Goal: Task Accomplishment & Management: Use online tool/utility

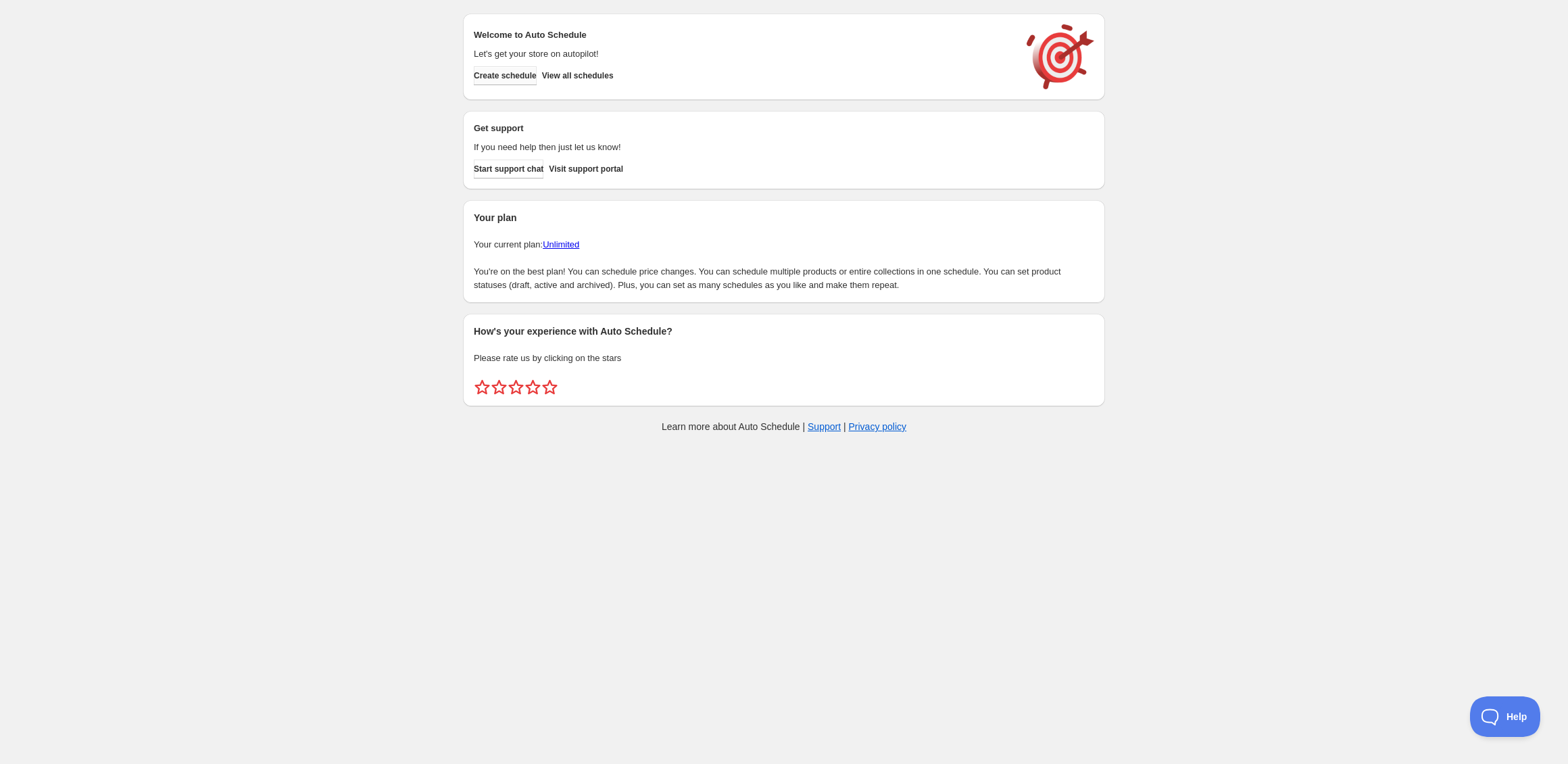
click at [515, 76] on span "Create schedule" at bounding box center [505, 76] width 63 height 11
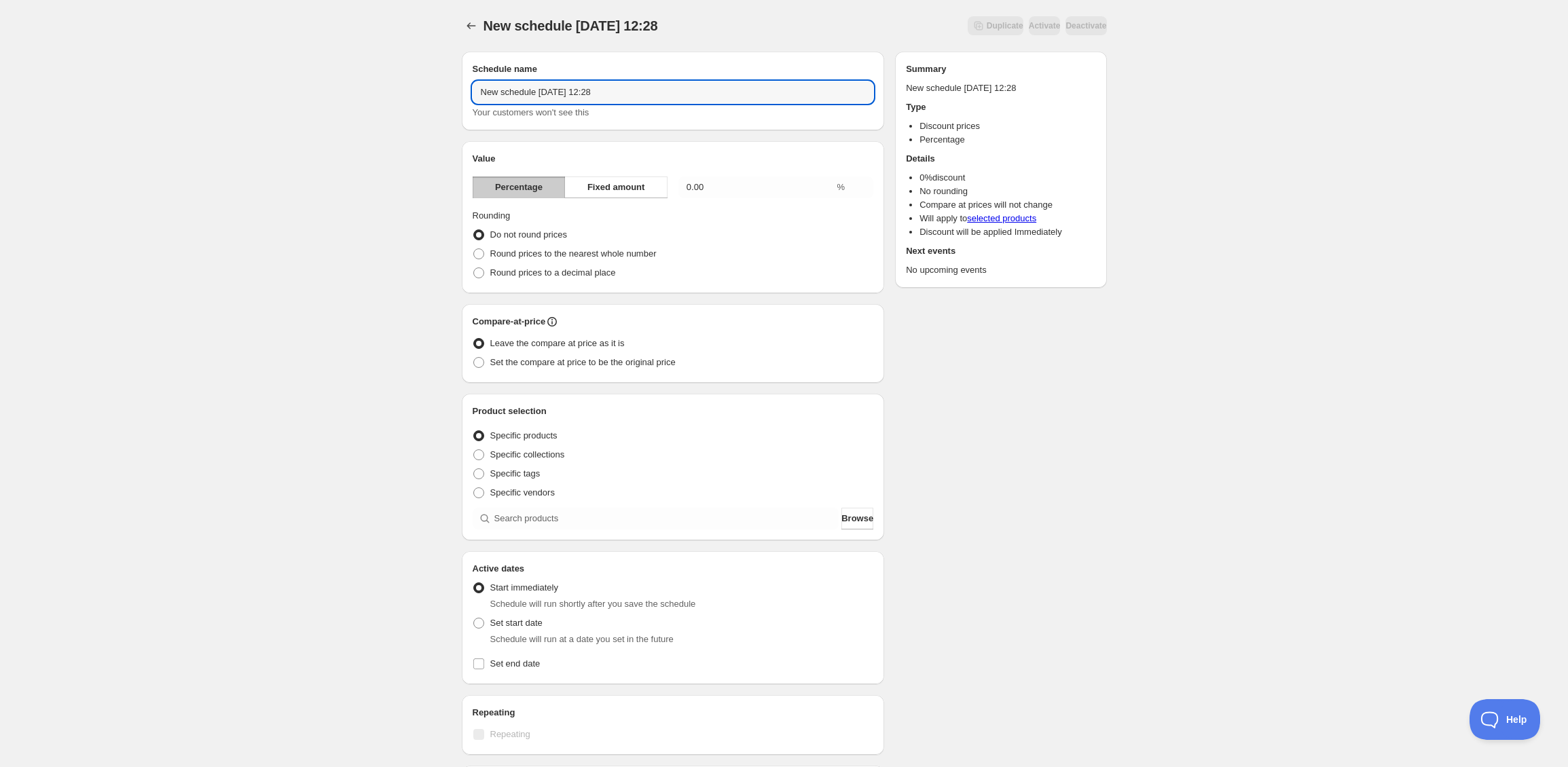
drag, startPoint x: 694, startPoint y: 95, endPoint x: 440, endPoint y: 84, distance: 254.2
click at [440, 84] on div "New schedule Sep 19 2025 12:28. This page is ready New schedule Sep 19 2025 12:…" at bounding box center [784, 502] width 1568 height 1005
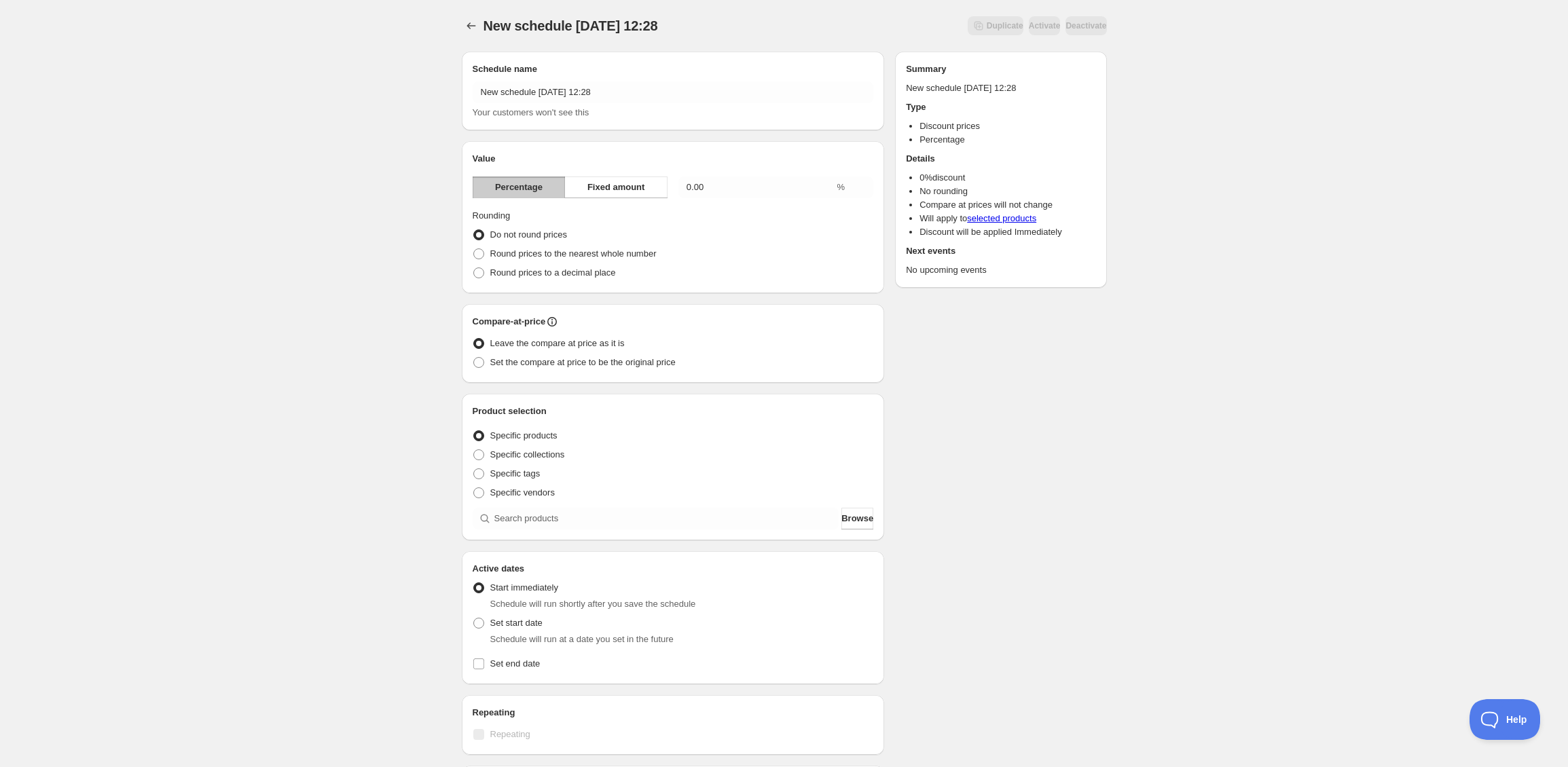
click at [630, 152] on h2 "Value" at bounding box center [673, 159] width 401 height 14
click at [624, 187] on span "Fixed amount" at bounding box center [616, 188] width 58 height 14
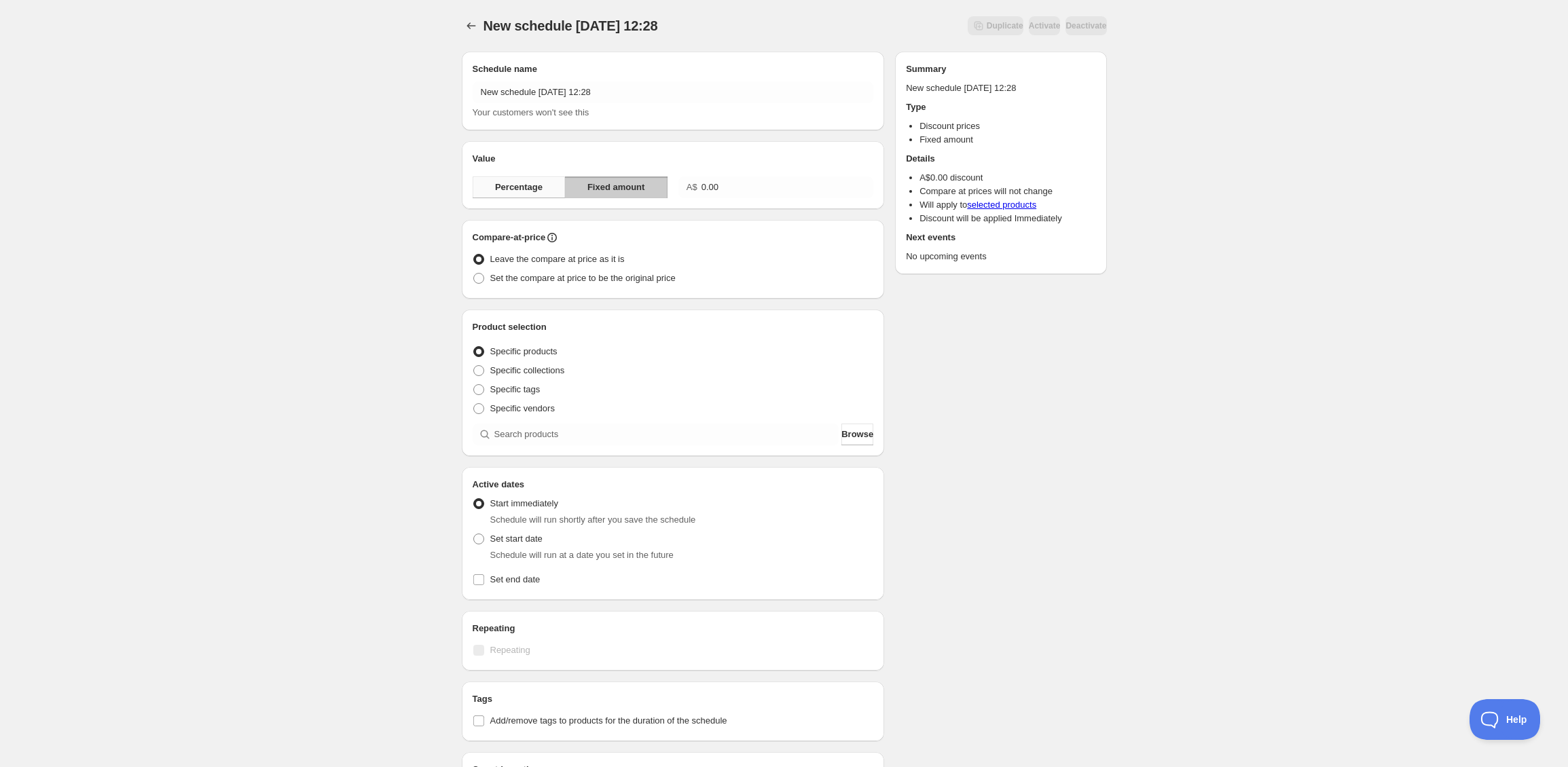
click at [529, 185] on span "Percentage" at bounding box center [519, 188] width 48 height 14
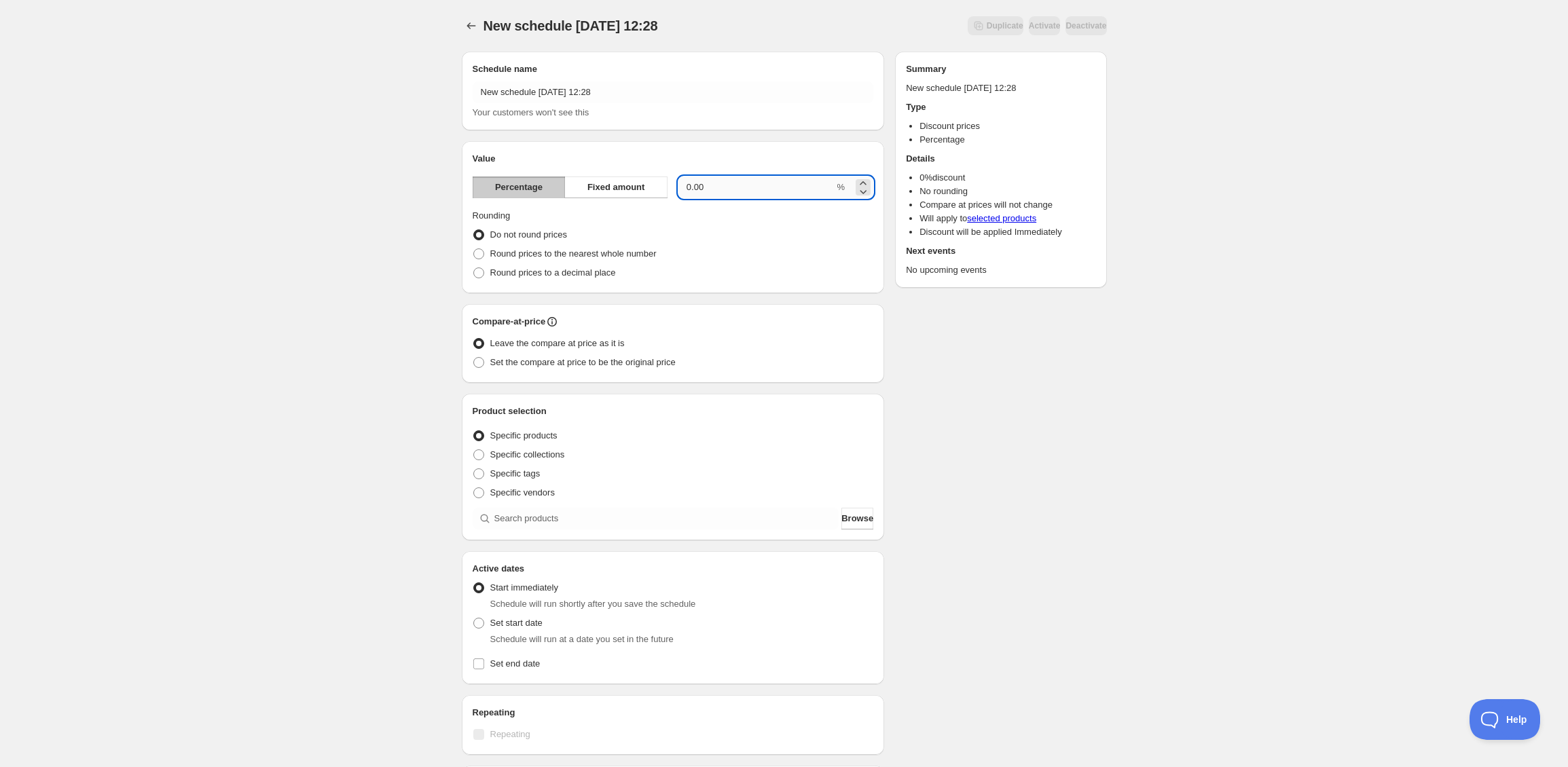
click at [725, 192] on input "0.00" at bounding box center [756, 187] width 156 height 22
drag, startPoint x: 724, startPoint y: 188, endPoint x: 654, endPoint y: 186, distance: 70.0
click at [654, 185] on div "Percentage Fixed amount 0.00 %" at bounding box center [673, 187] width 401 height 22
type input "15"
drag, startPoint x: 1035, startPoint y: 413, endPoint x: 898, endPoint y: 416, distance: 137.0
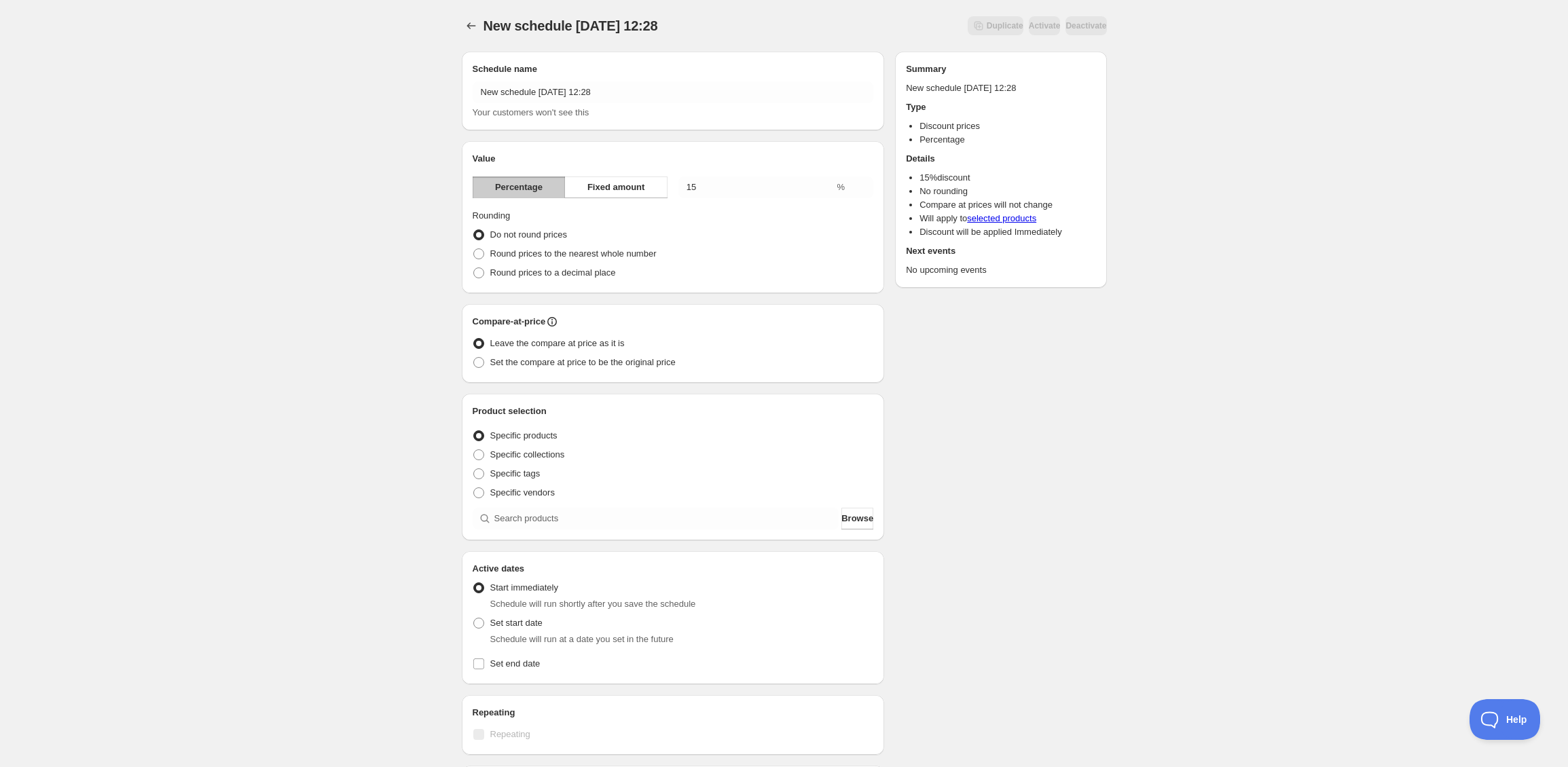
click at [1035, 413] on div "Schedule name New schedule Sep 19 2025 12:28 Your customers won't see this Valu…" at bounding box center [779, 509] width 656 height 936
click at [580, 522] on input "search" at bounding box center [667, 519] width 345 height 22
type input "h"
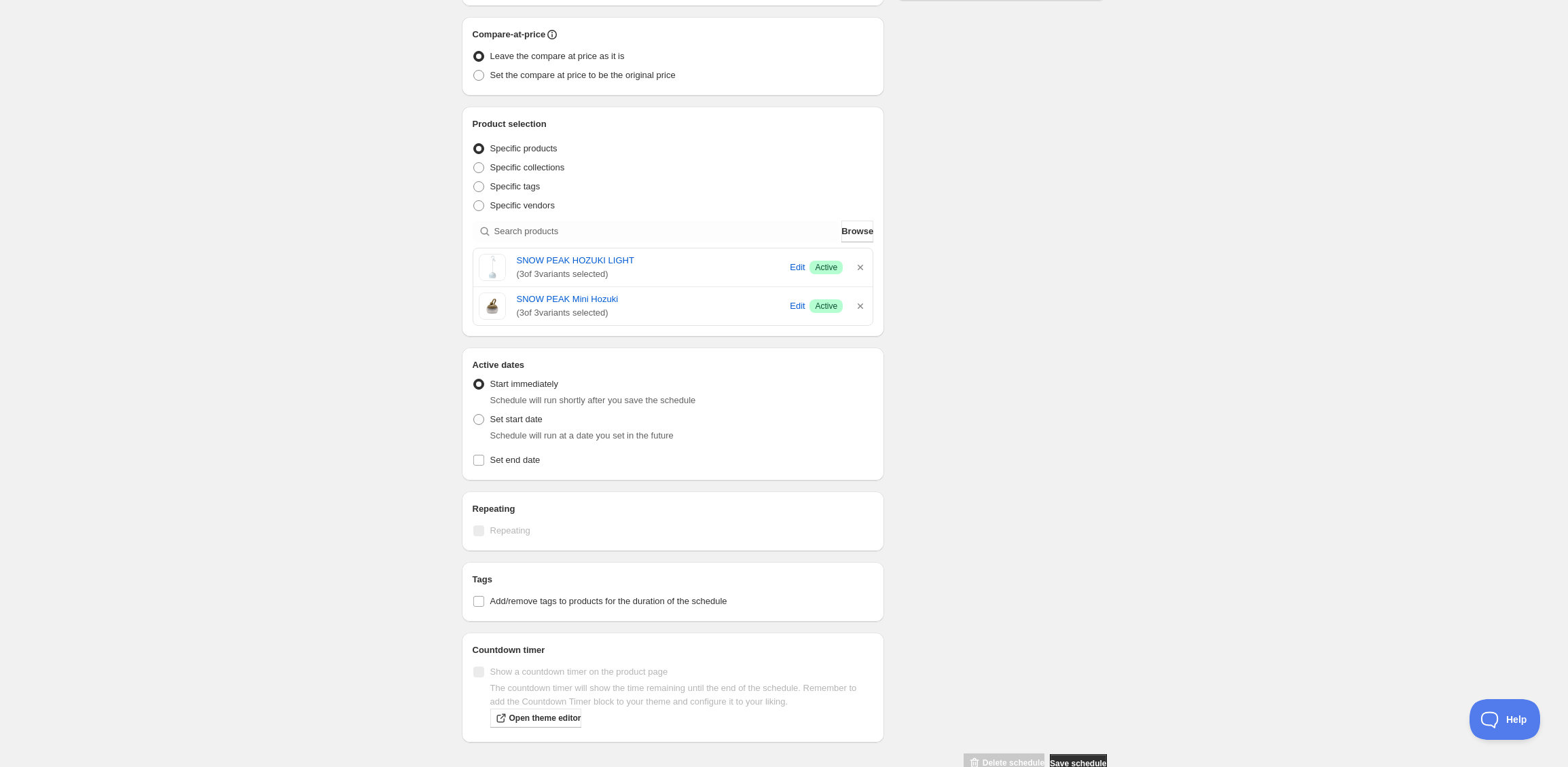
scroll to position [320, 0]
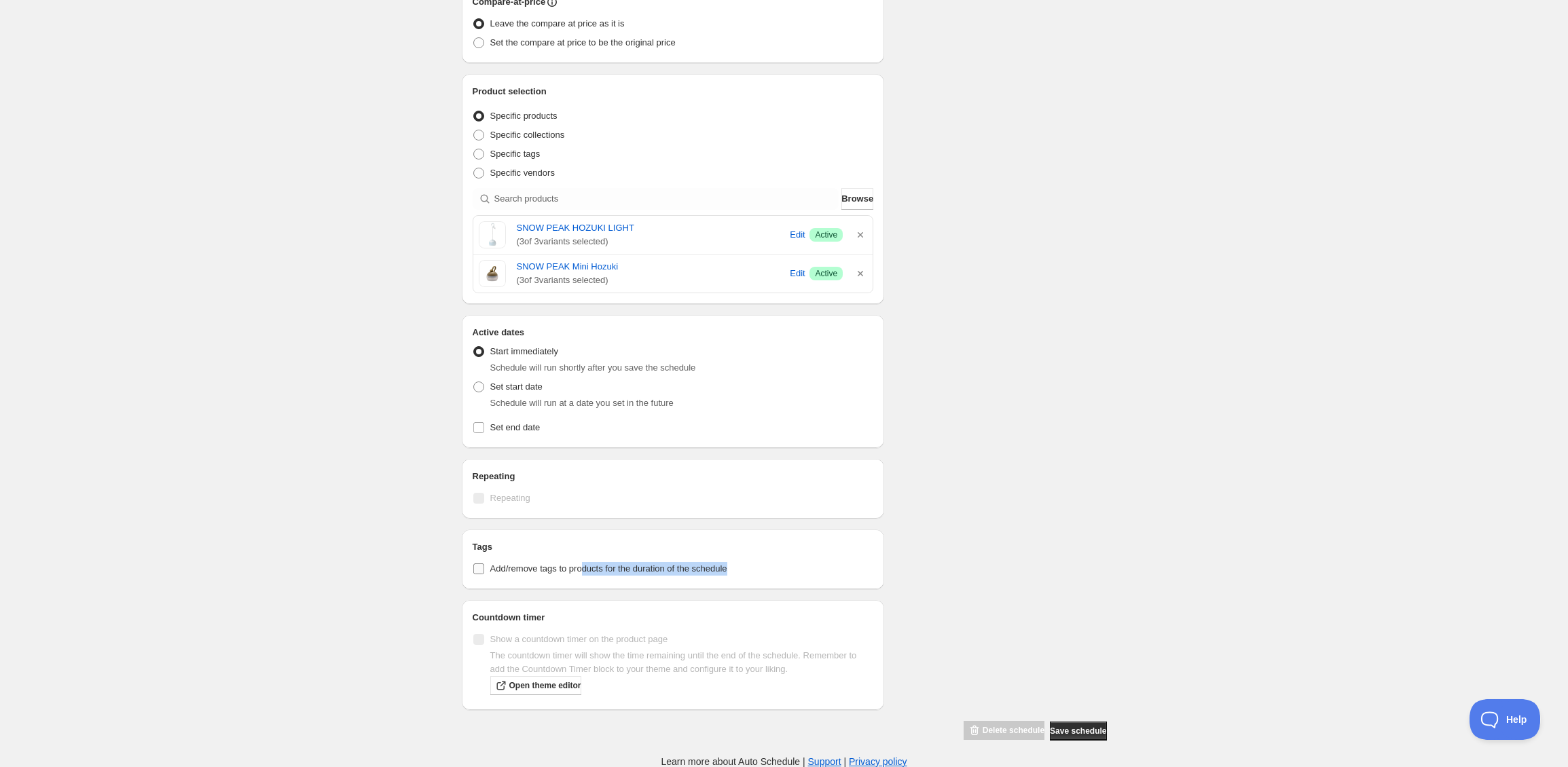
click at [590, 575] on label "Add/remove tags to products for the duration of the schedule" at bounding box center [673, 569] width 401 height 19
click at [569, 572] on span "Add/remove tags to products for the duration of the schedule" at bounding box center [609, 568] width 237 height 10
click at [484, 572] on input "Add/remove tags to products for the duration of the schedule" at bounding box center [479, 569] width 11 height 11
checkbox input "true"
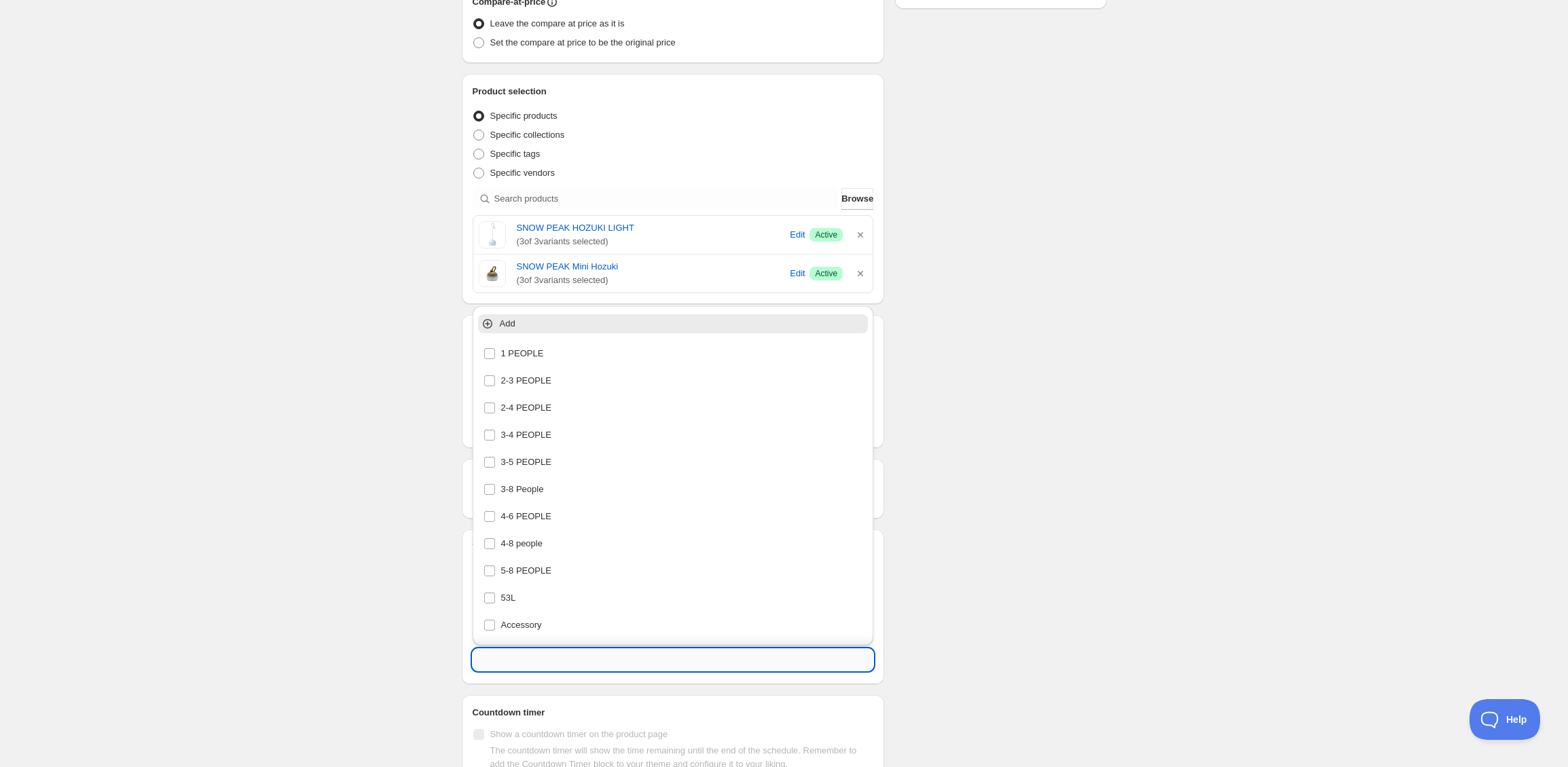
click at [574, 652] on input "text" at bounding box center [673, 659] width 401 height 22
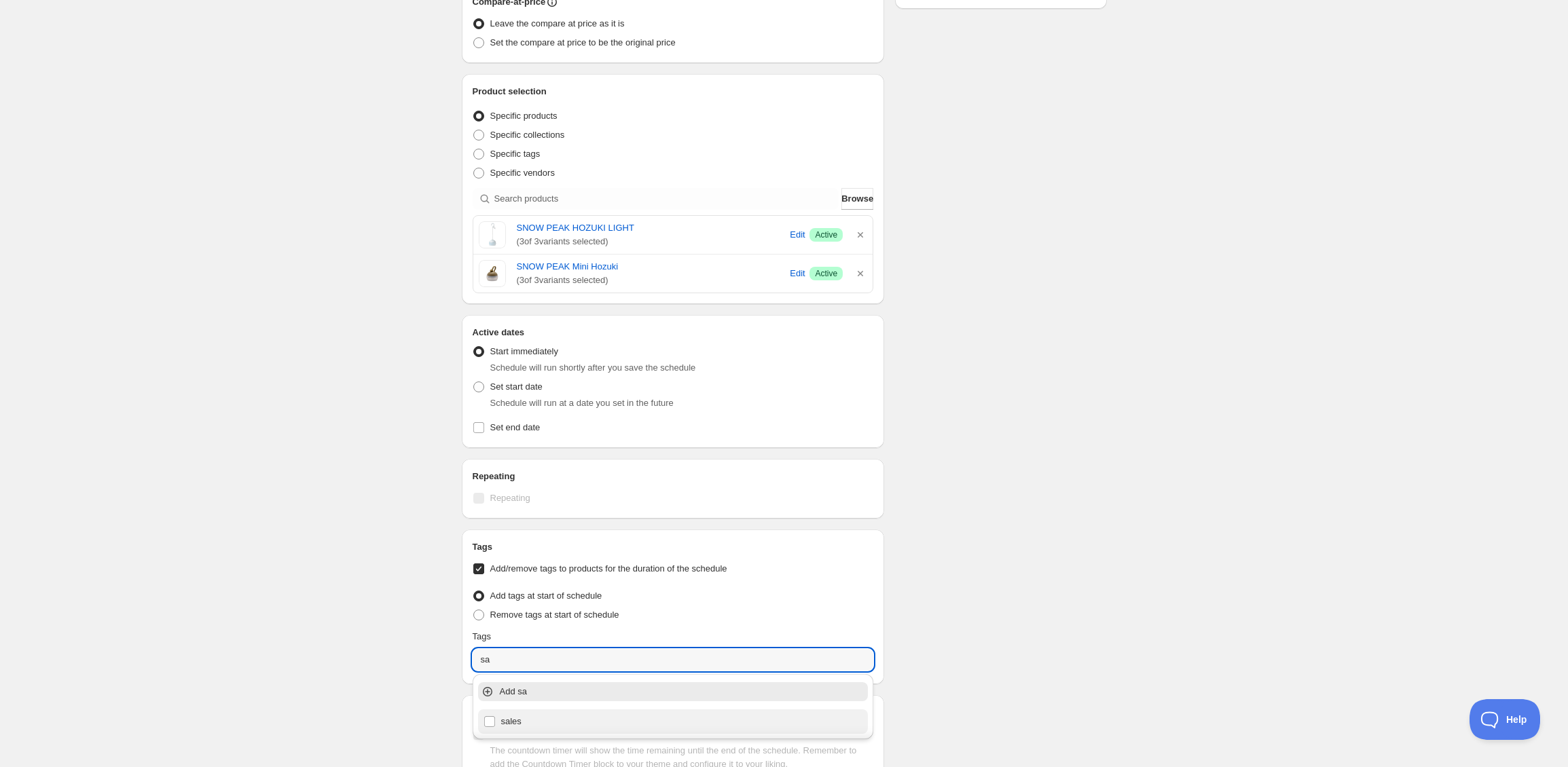
click at [553, 718] on div "sales" at bounding box center [673, 721] width 379 height 19
type input "sales"
checkbox input "true"
type input "sales"
click at [1027, 559] on div "Schedule name New schedule Sep 19 2025 12:28 Your customers won't see this Valu…" at bounding box center [779, 286] width 656 height 1132
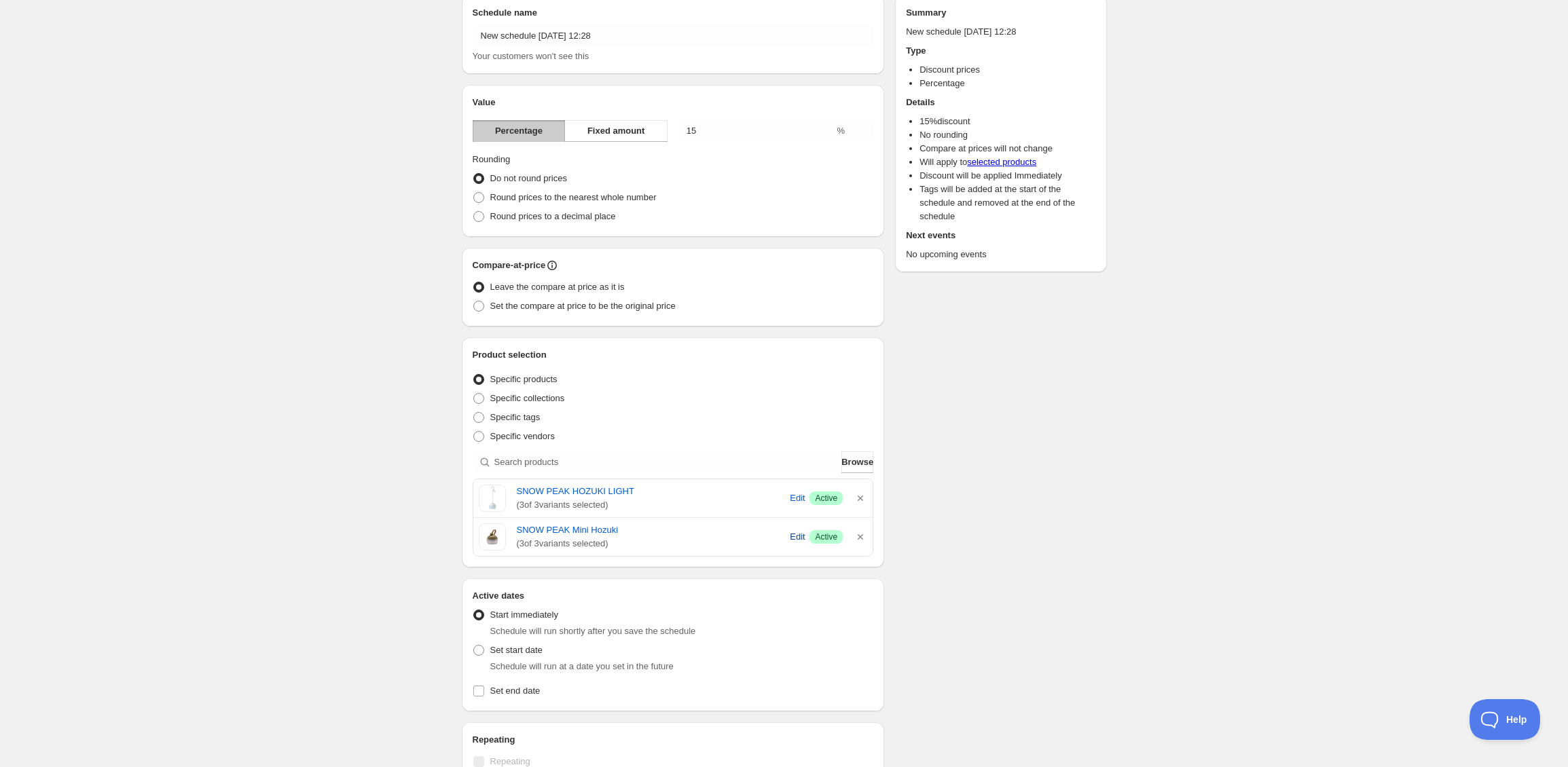
scroll to position [240, 0]
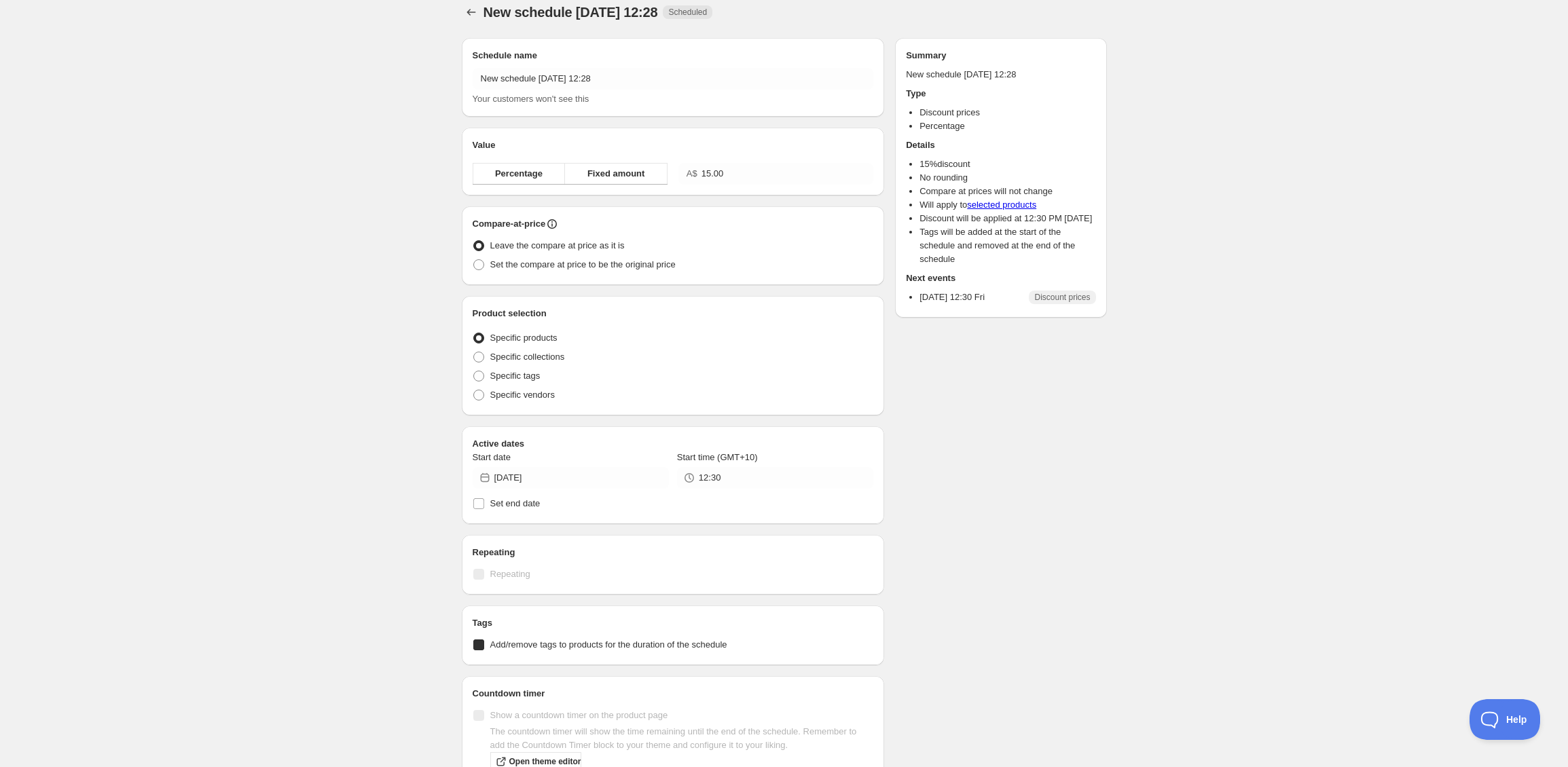
radio input "true"
checkbox input "true"
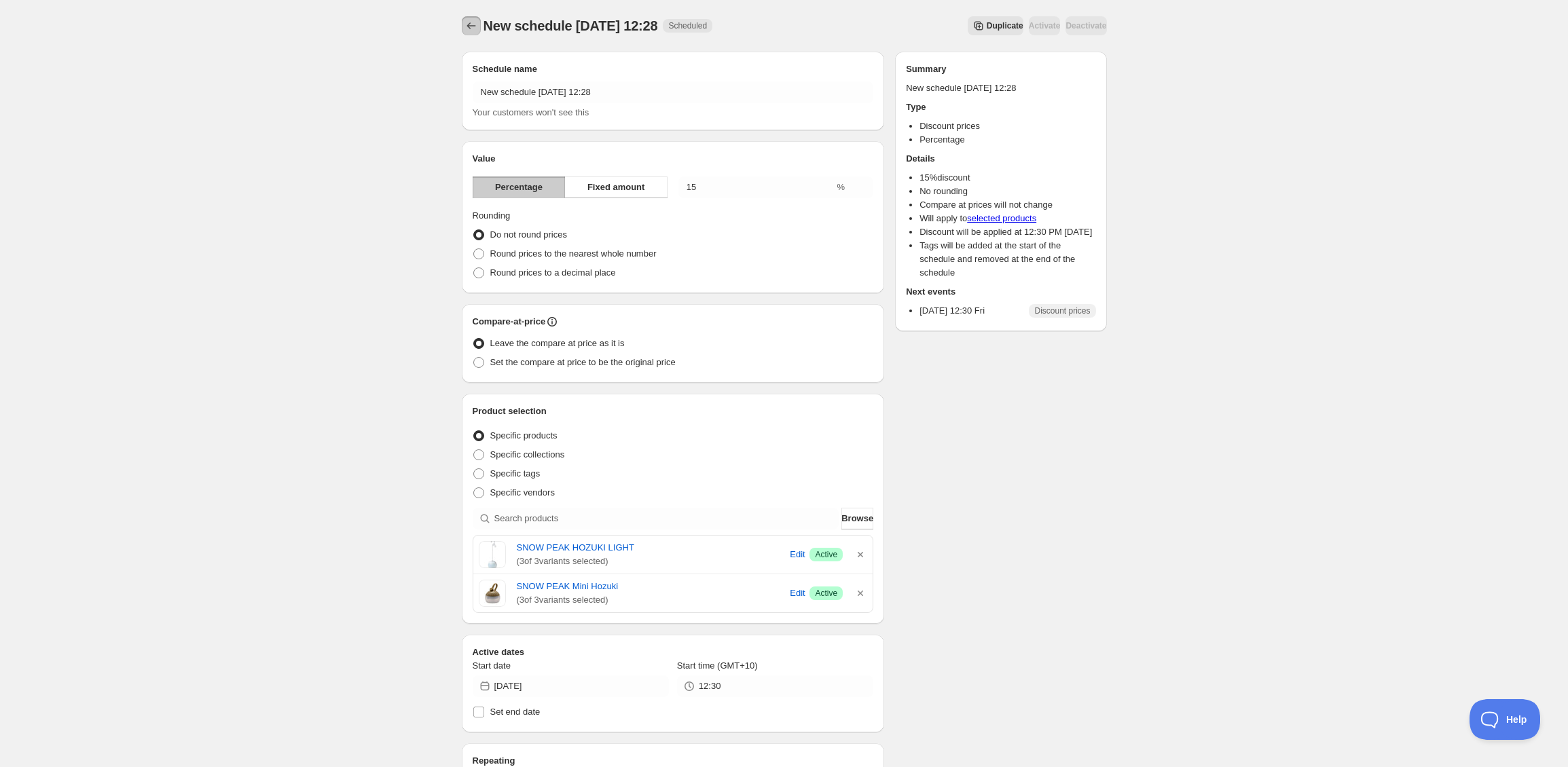
click at [473, 26] on icon "Schedules" at bounding box center [471, 26] width 14 height 14
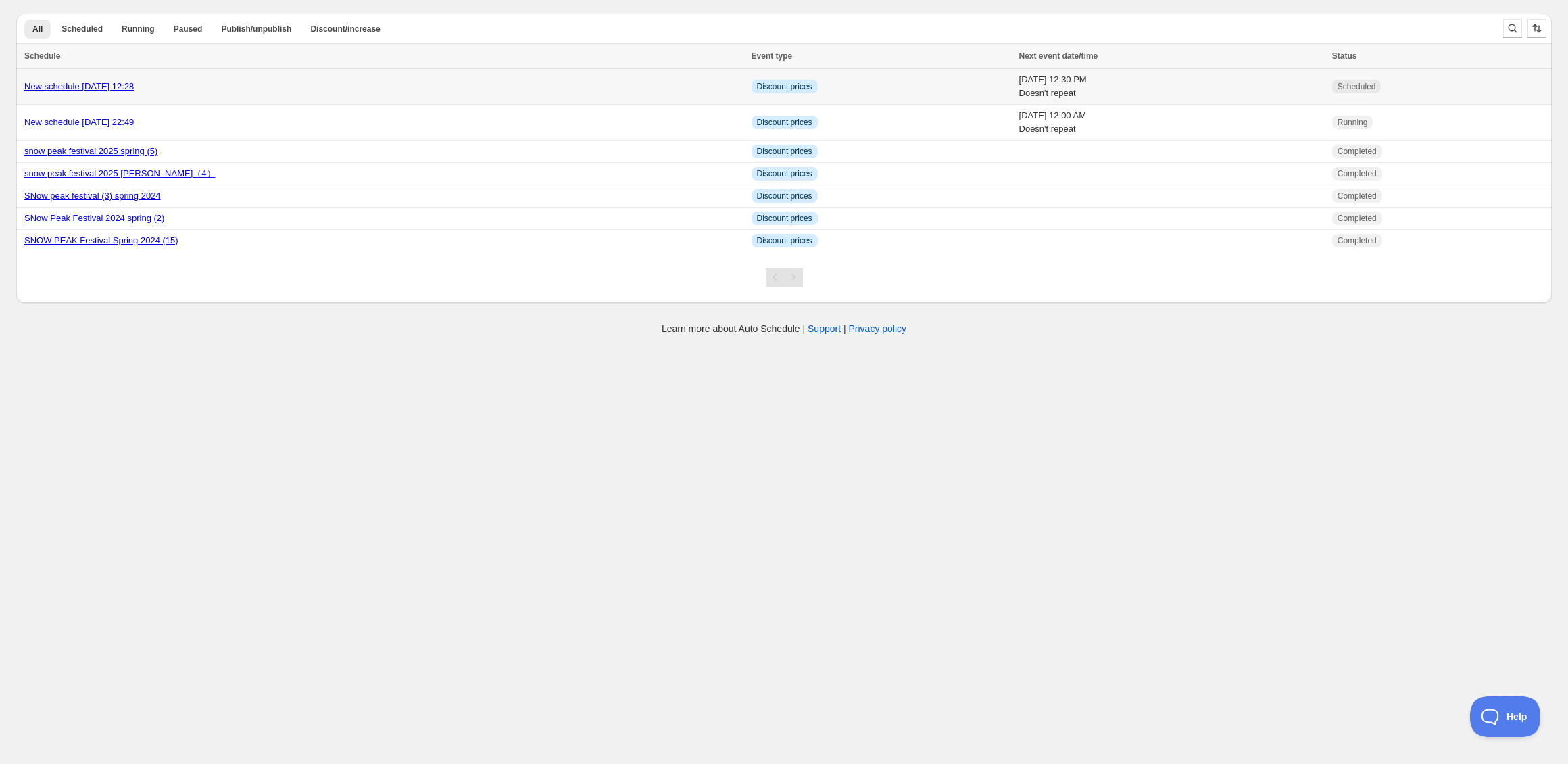
click at [471, 87] on div "New schedule [DATE] 12:28" at bounding box center [384, 87] width 719 height 14
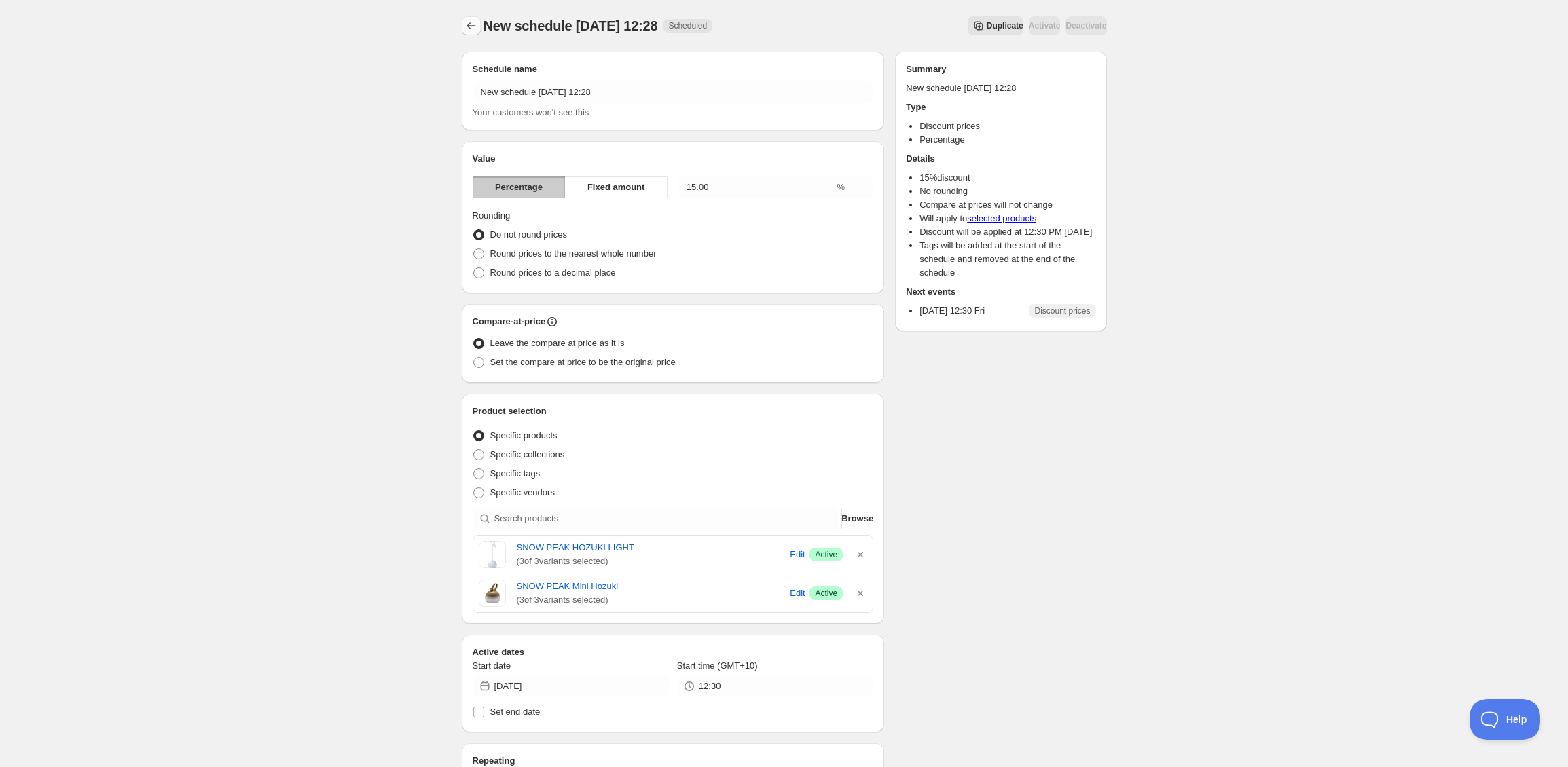
click at [473, 21] on icon "Schedules" at bounding box center [471, 26] width 14 height 14
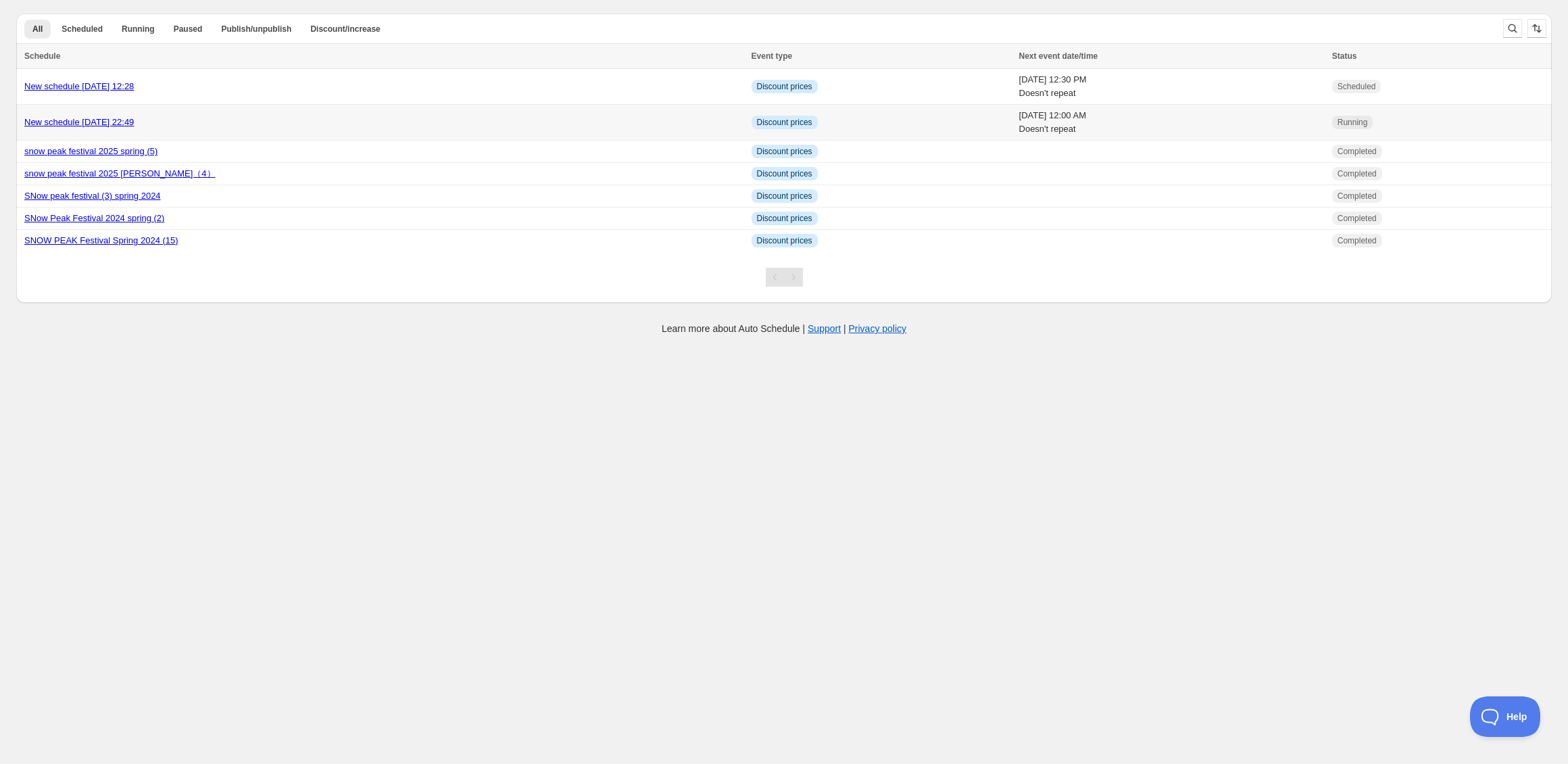
click at [321, 114] on td "New schedule [DATE] 22:49" at bounding box center [381, 123] width 732 height 36
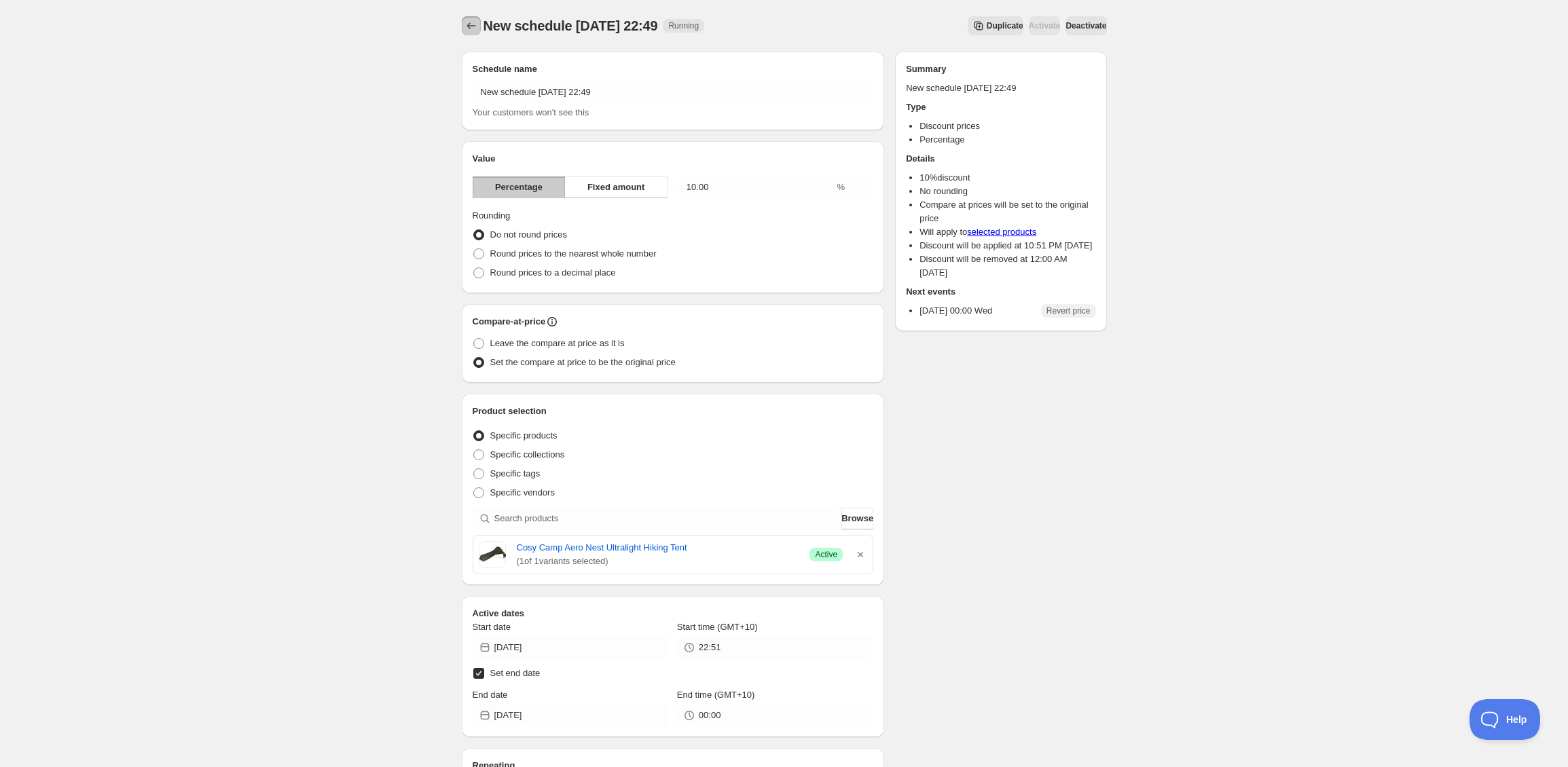
click at [468, 26] on icon "Schedules" at bounding box center [470, 25] width 8 height 7
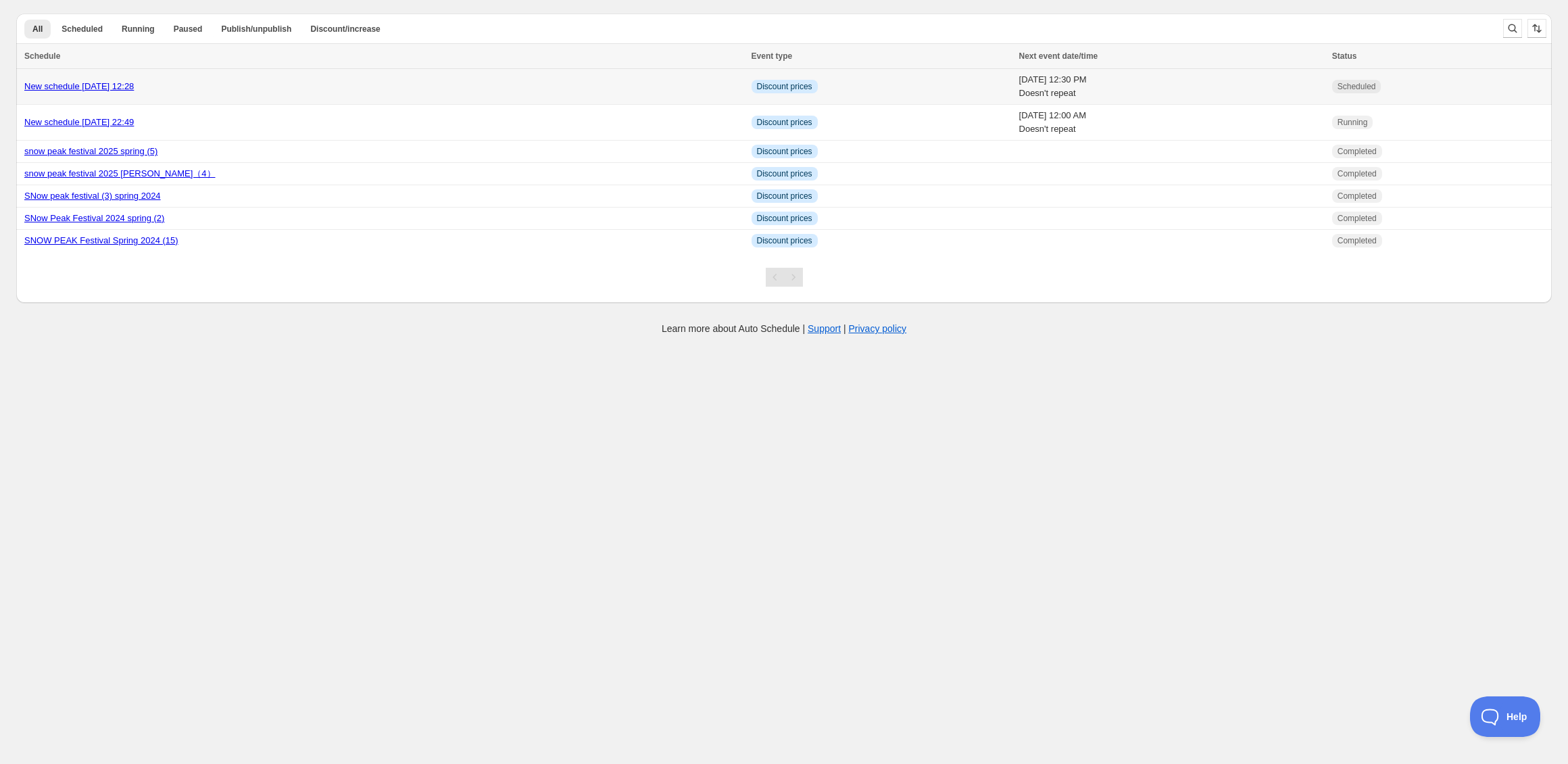
click at [457, 84] on div "New schedule [DATE] 12:28" at bounding box center [384, 87] width 719 height 14
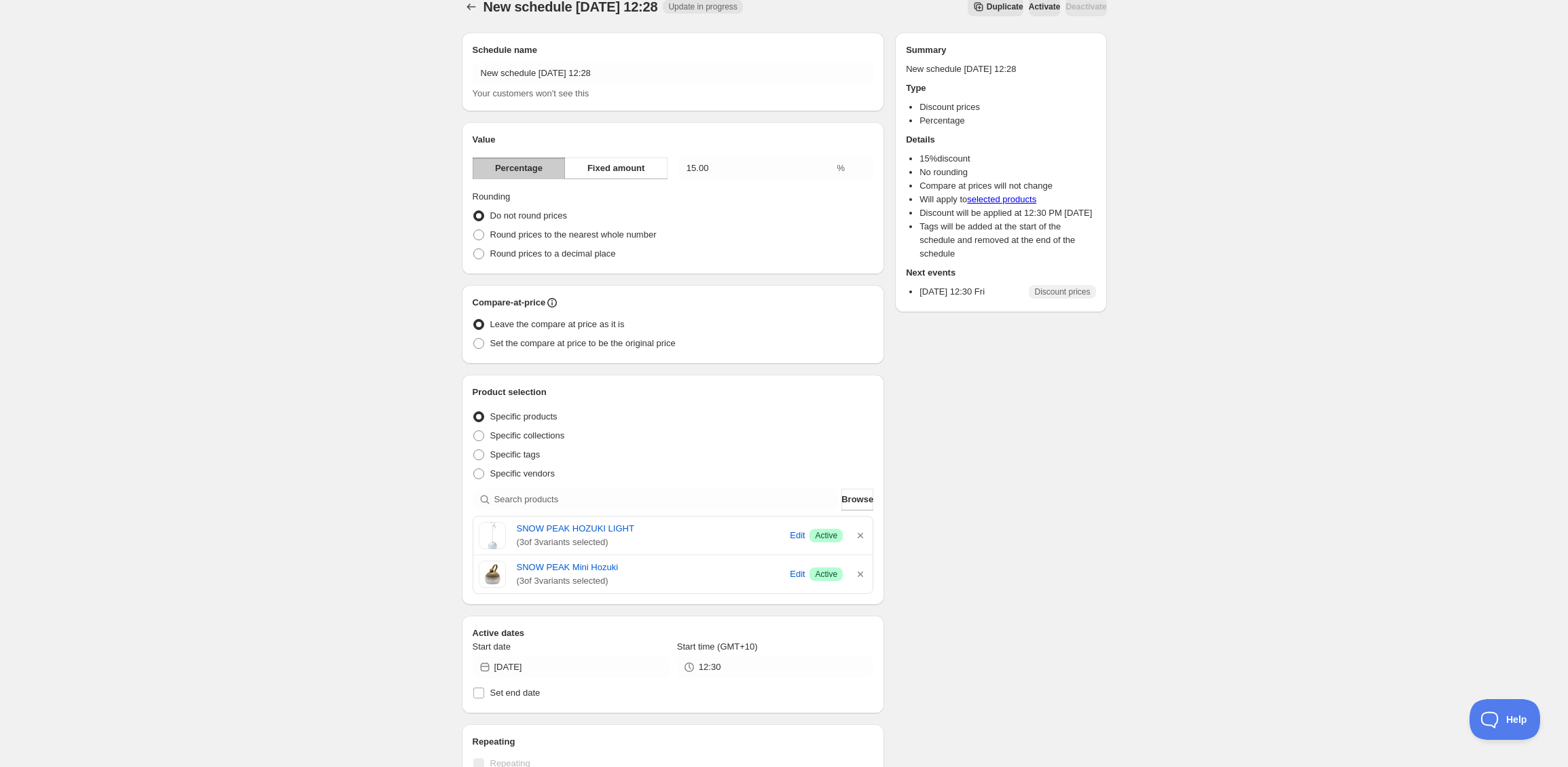
scroll to position [240, 0]
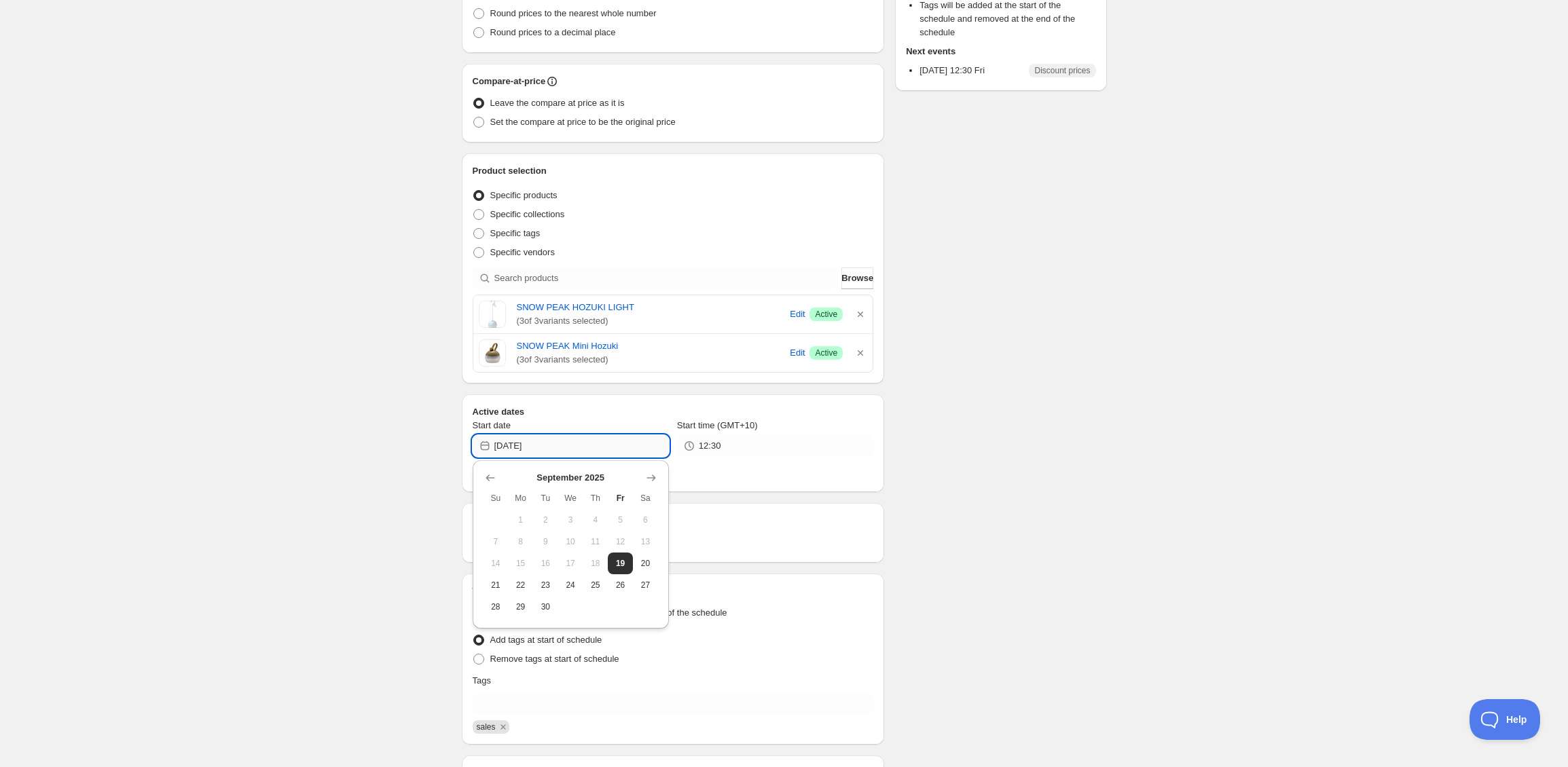
click at [597, 445] on input "[DATE]" at bounding box center [581, 445] width 175 height 22
click at [1084, 481] on div "Schedule name New schedule Sep 19 2025 12:28 Your customers won't see this Valu…" at bounding box center [779, 348] width 656 height 1096
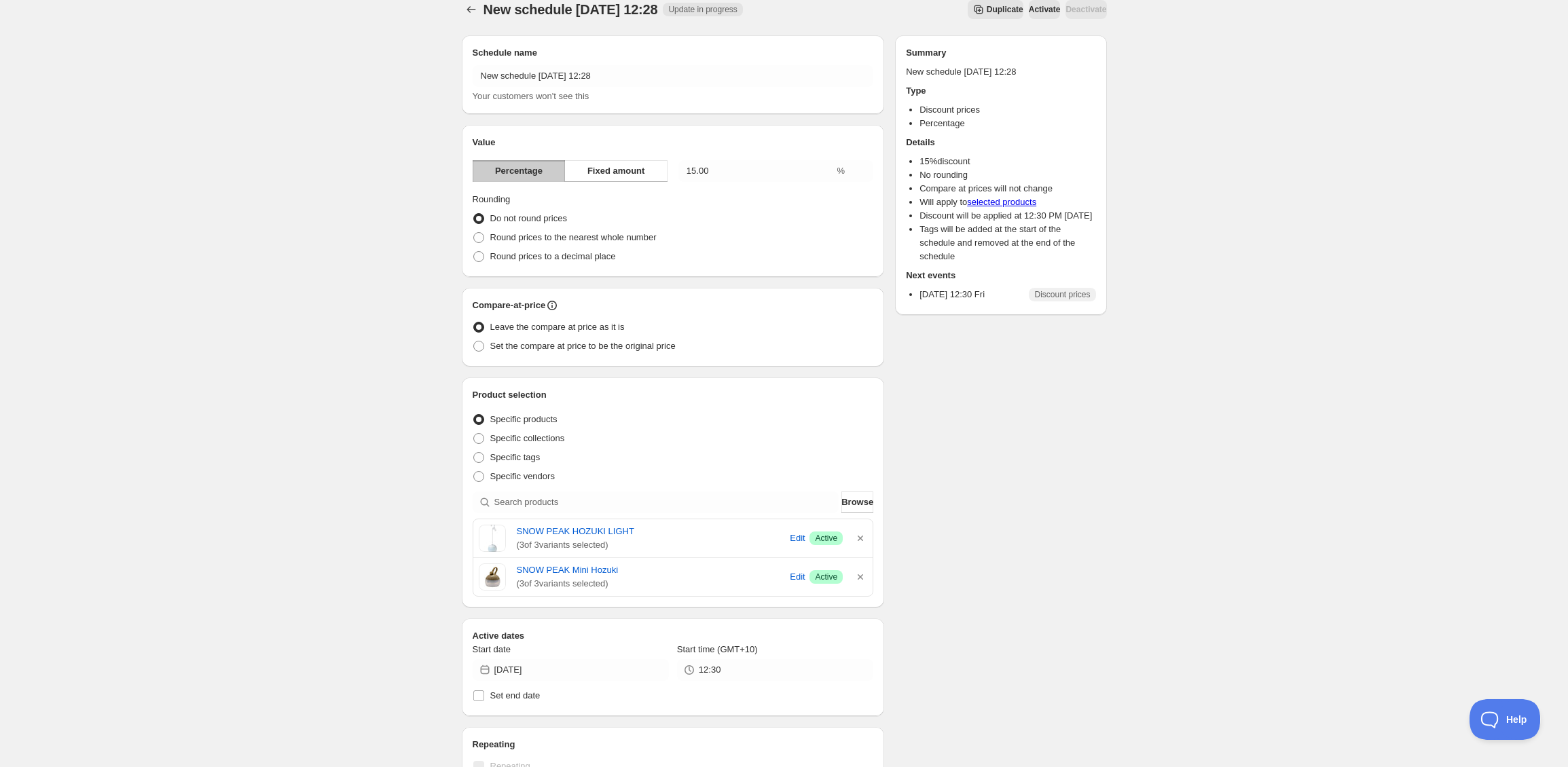
scroll to position [0, 0]
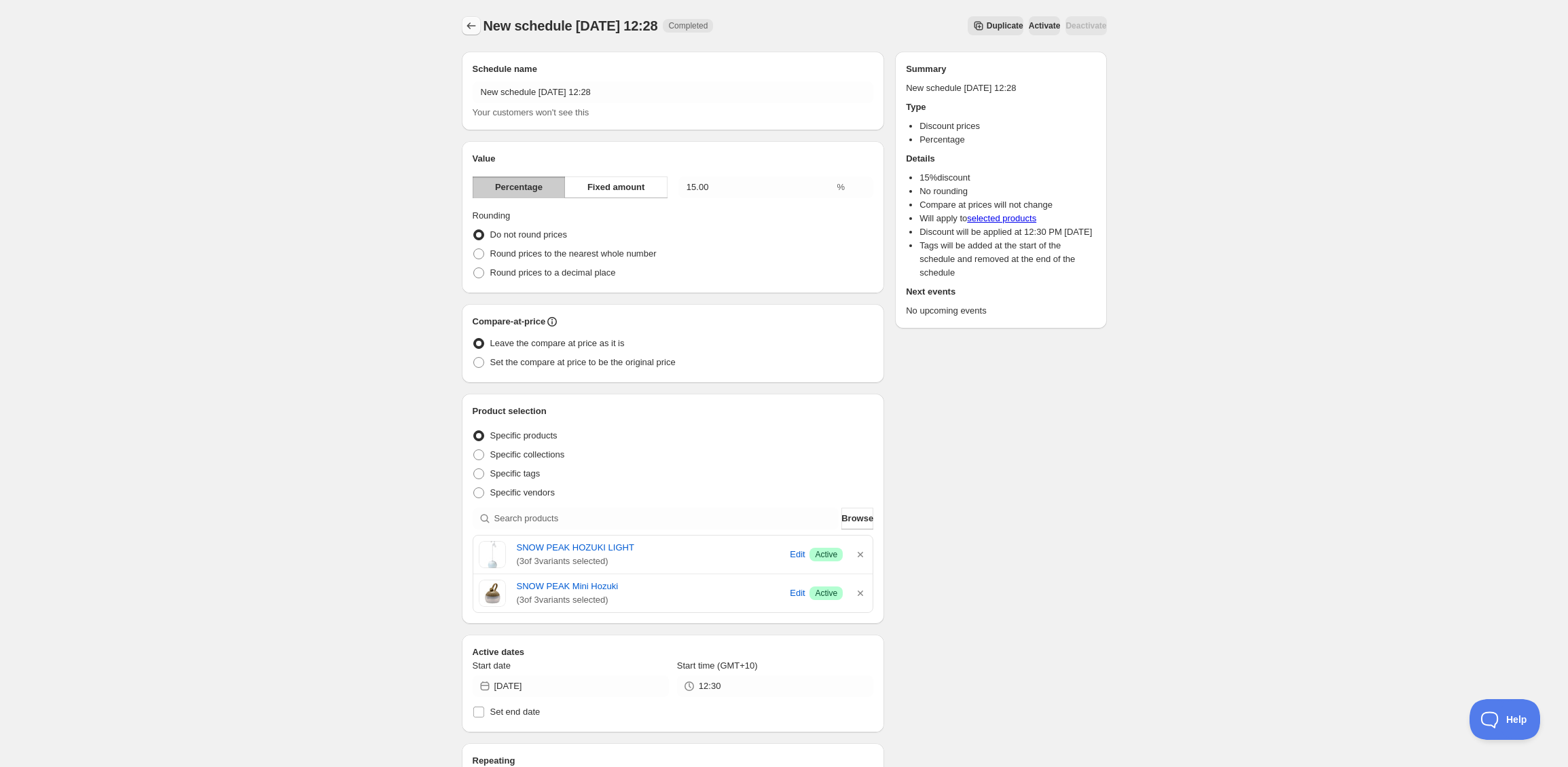
click at [470, 28] on icon "Schedules" at bounding box center [471, 26] width 14 height 14
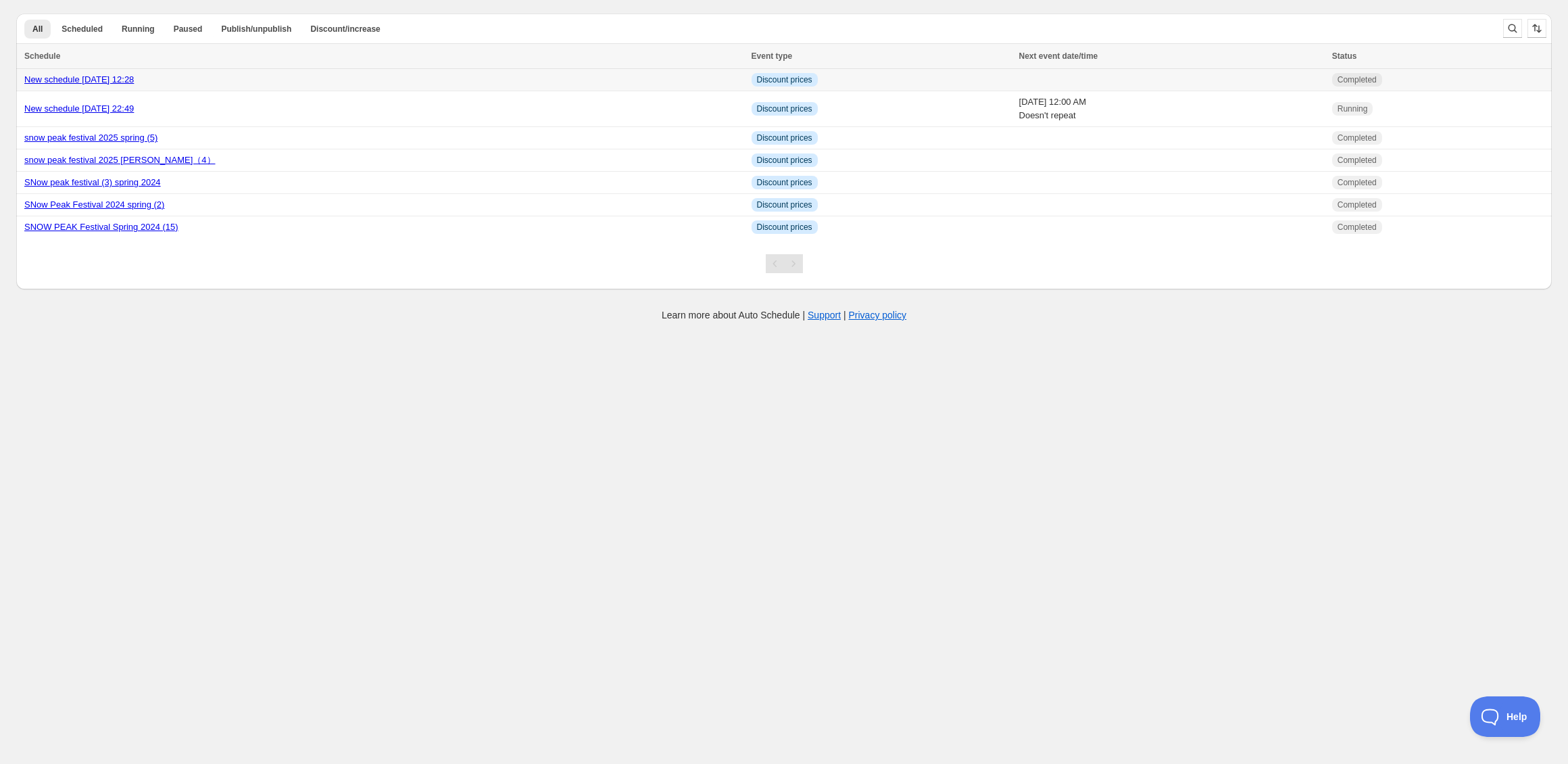
click at [529, 76] on div "New schedule [DATE] 12:28" at bounding box center [384, 80] width 719 height 14
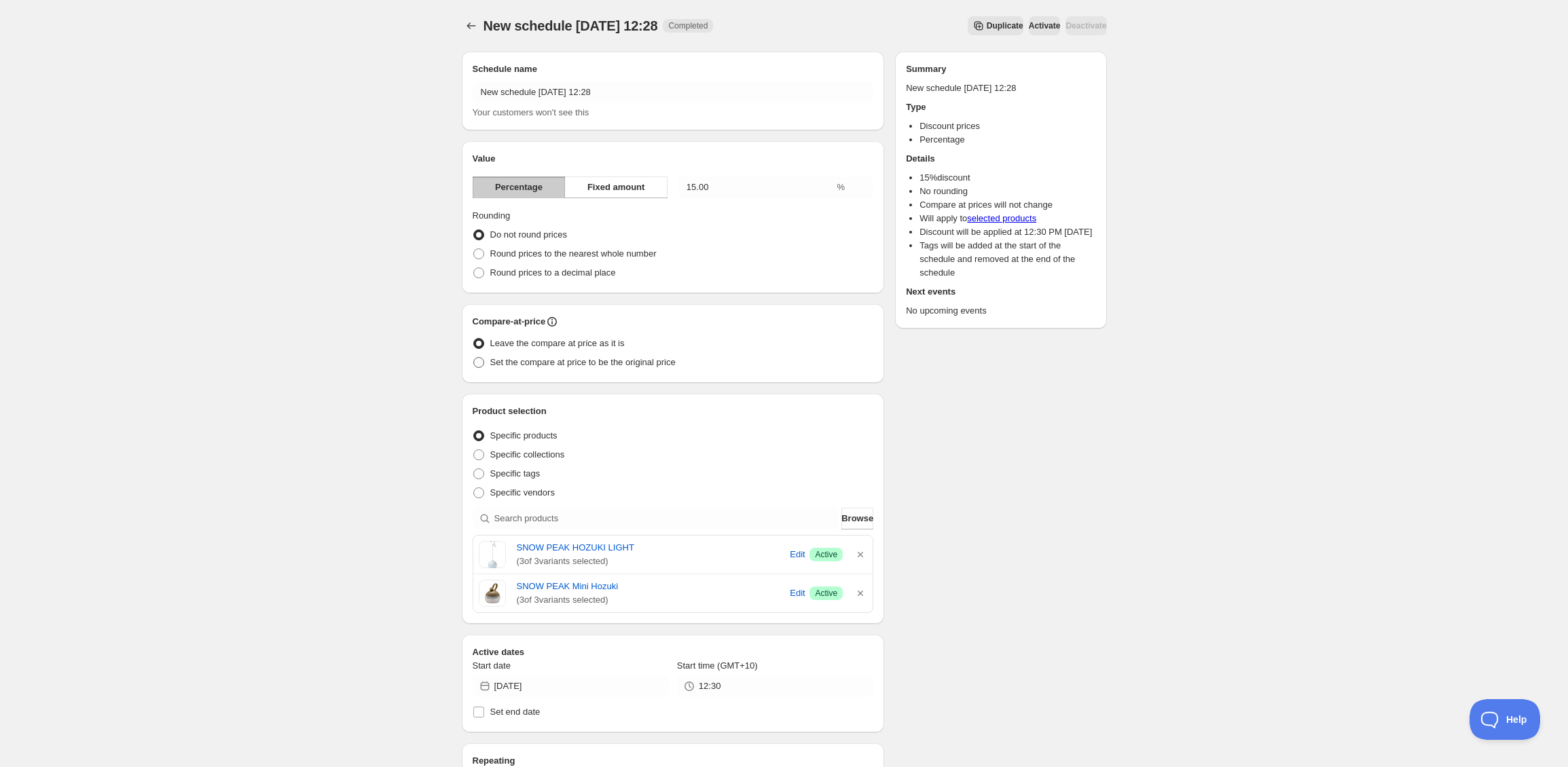
click at [591, 362] on span "Set the compare at price to be the original price" at bounding box center [583, 362] width 186 height 10
click at [474, 358] on input "Set the compare at price to be the original price" at bounding box center [473, 357] width 1 height 1
radio input "true"
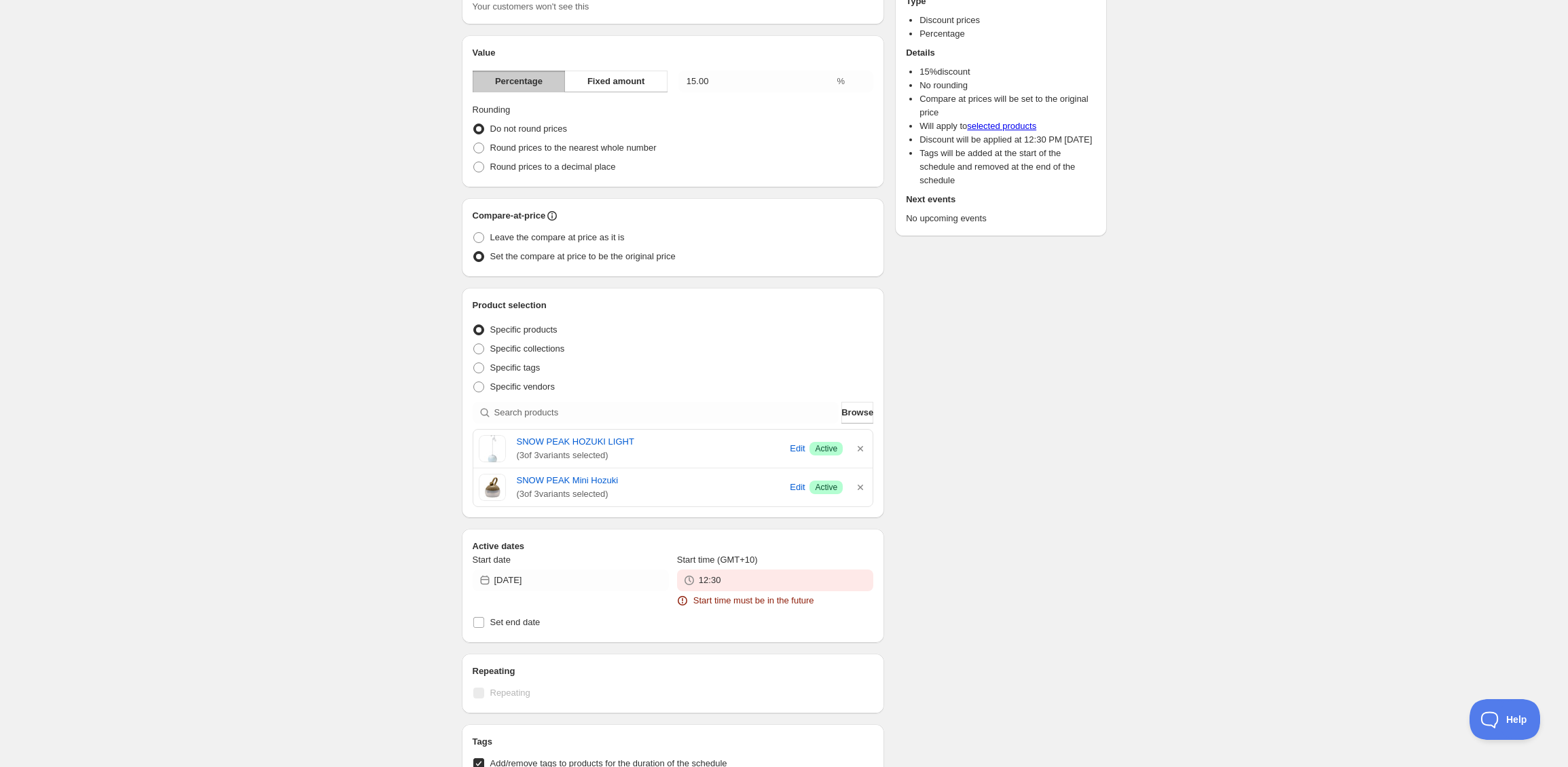
scroll to position [197, 0]
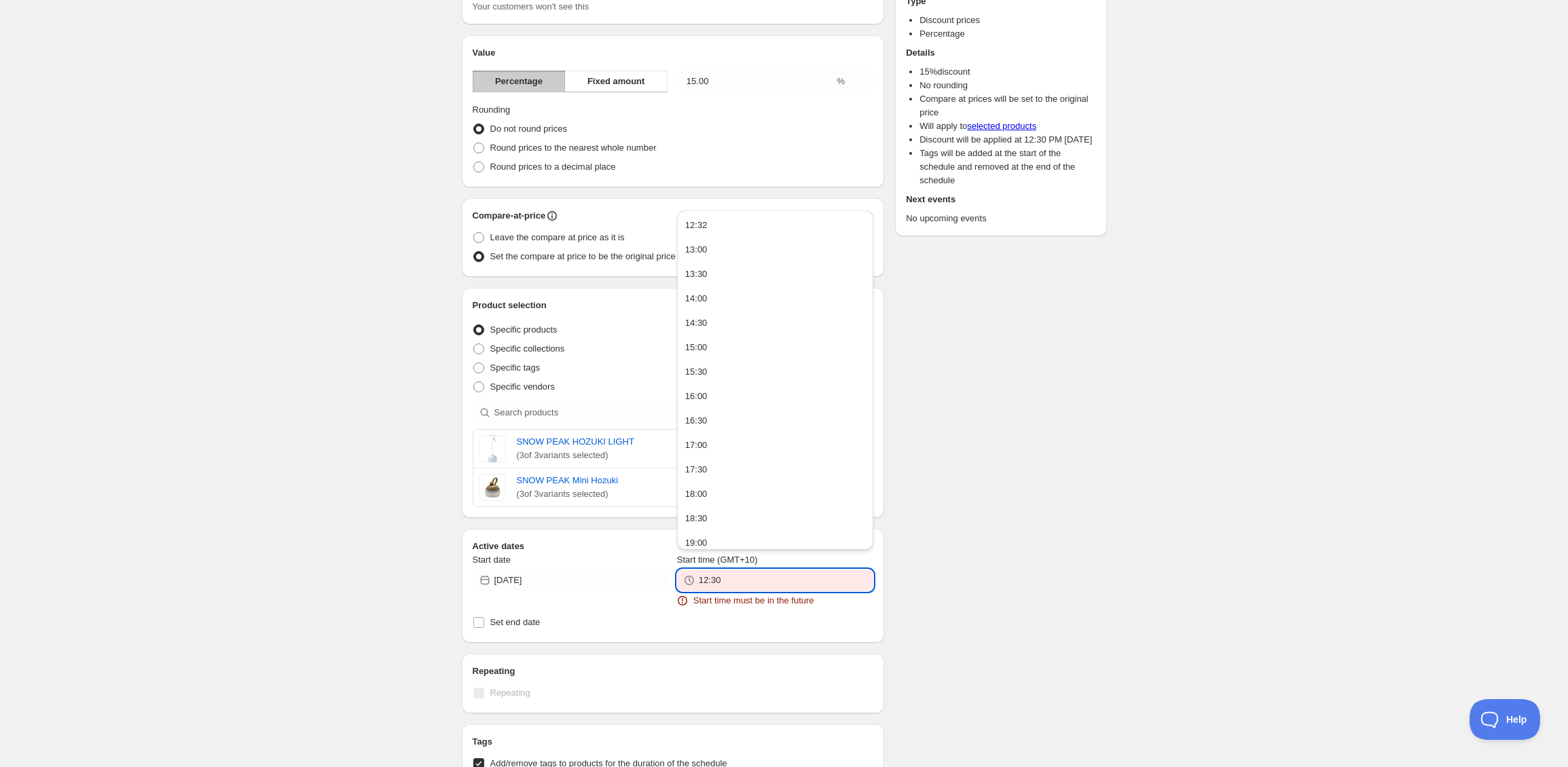
click at [739, 573] on input "12:30" at bounding box center [786, 580] width 175 height 22
drag, startPoint x: 737, startPoint y: 579, endPoint x: 739, endPoint y: 587, distance: 8.2
click at [717, 585] on input "12:30" at bounding box center [786, 580] width 175 height 22
type input "12:32"
click at [994, 506] on div "There were some issues with your form submission Start time must be in the futu…" at bounding box center [779, 463] width 656 height 1239
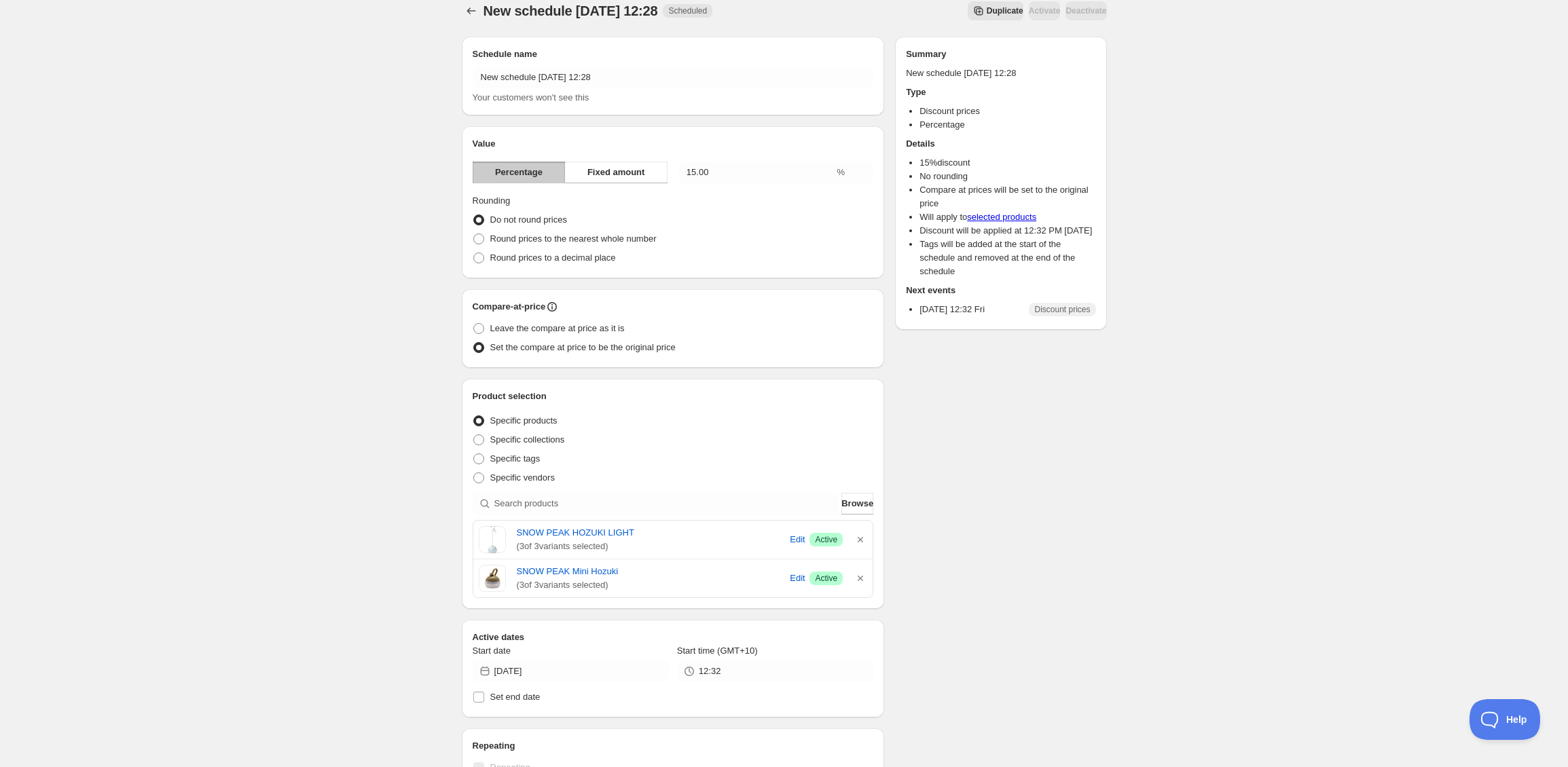
scroll to position [0, 0]
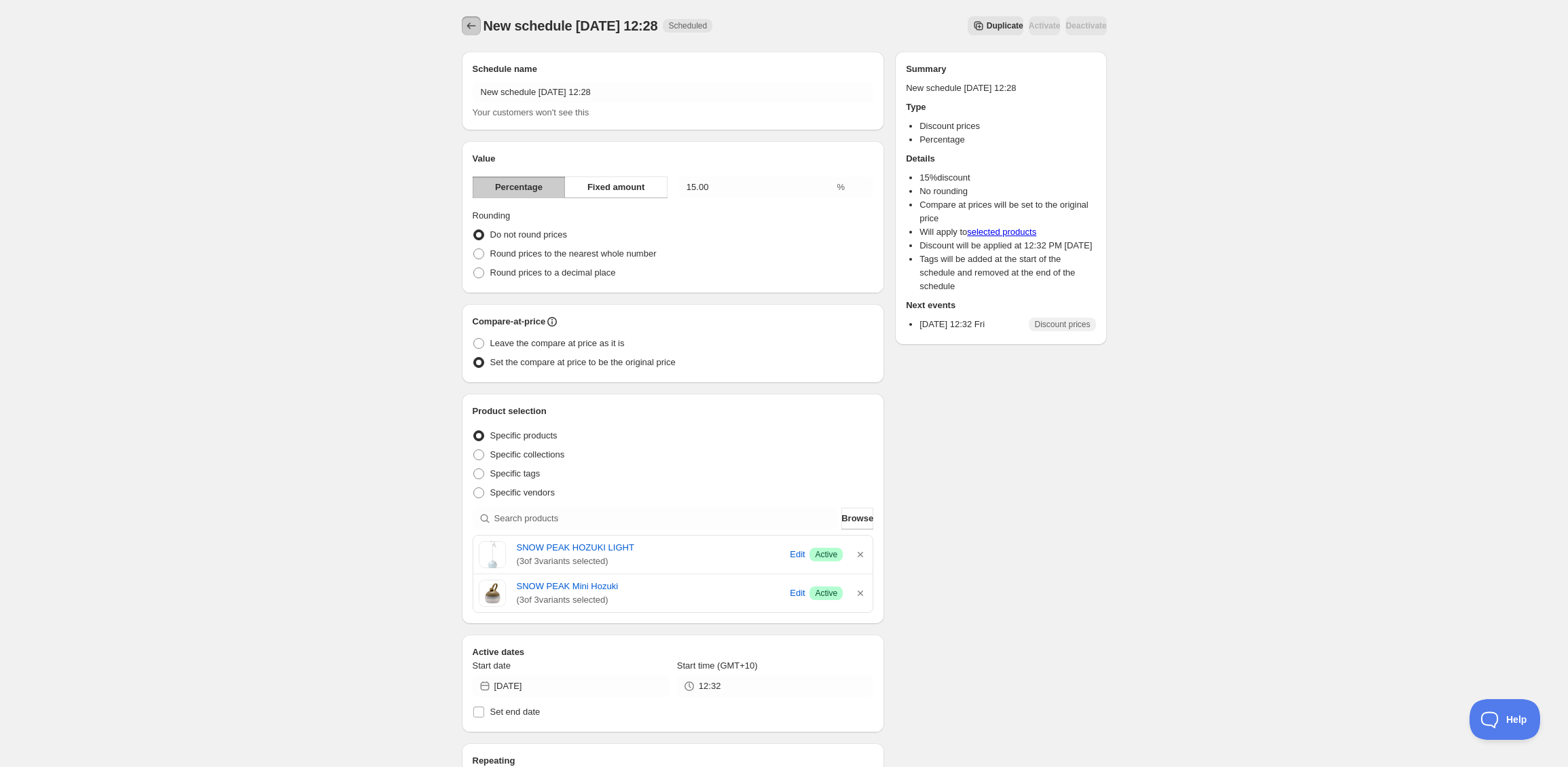
click at [473, 28] on icon "Schedules" at bounding box center [471, 26] width 14 height 14
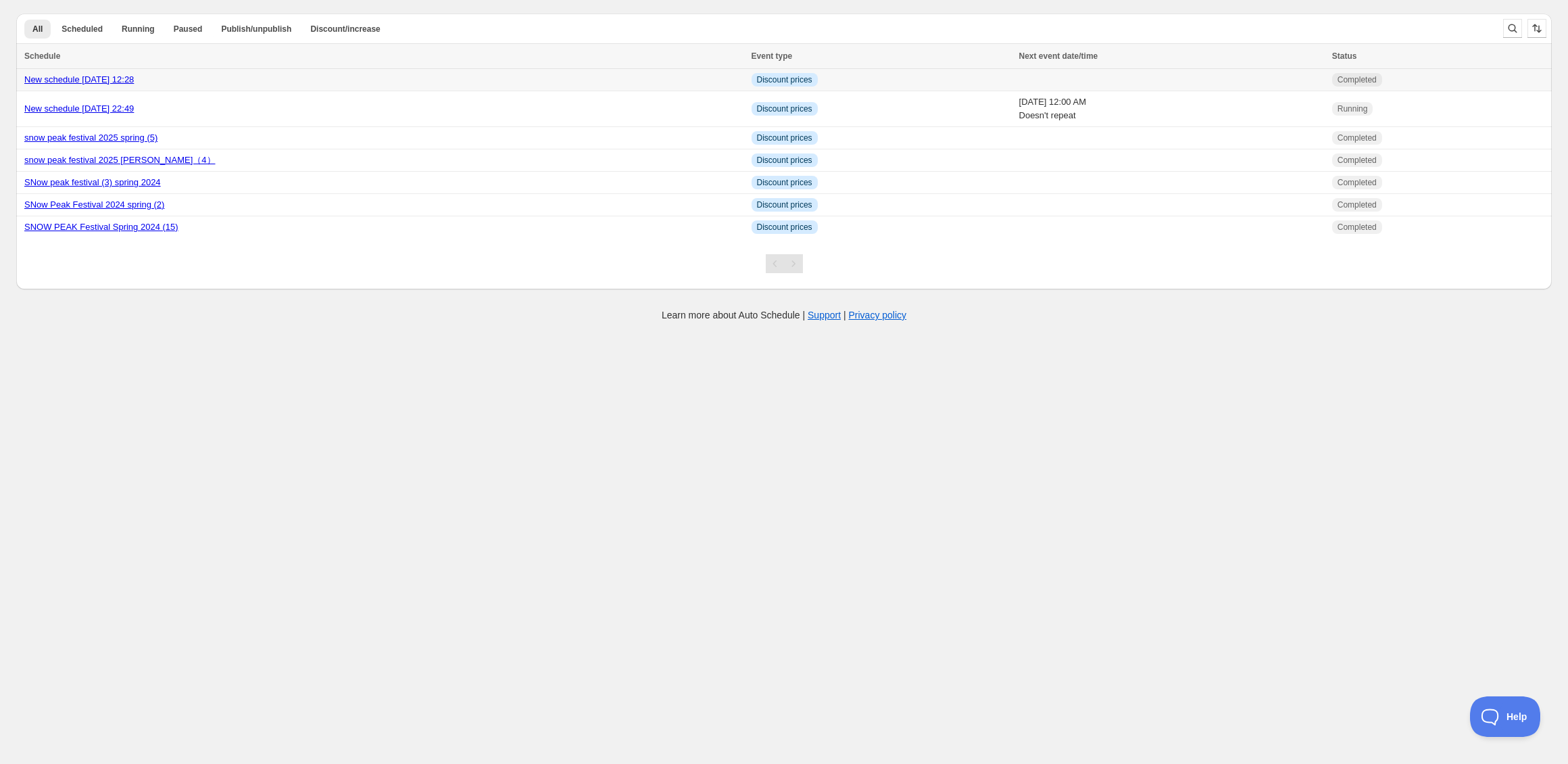
click at [126, 77] on link "New schedule [DATE] 12:28" at bounding box center [79, 79] width 110 height 10
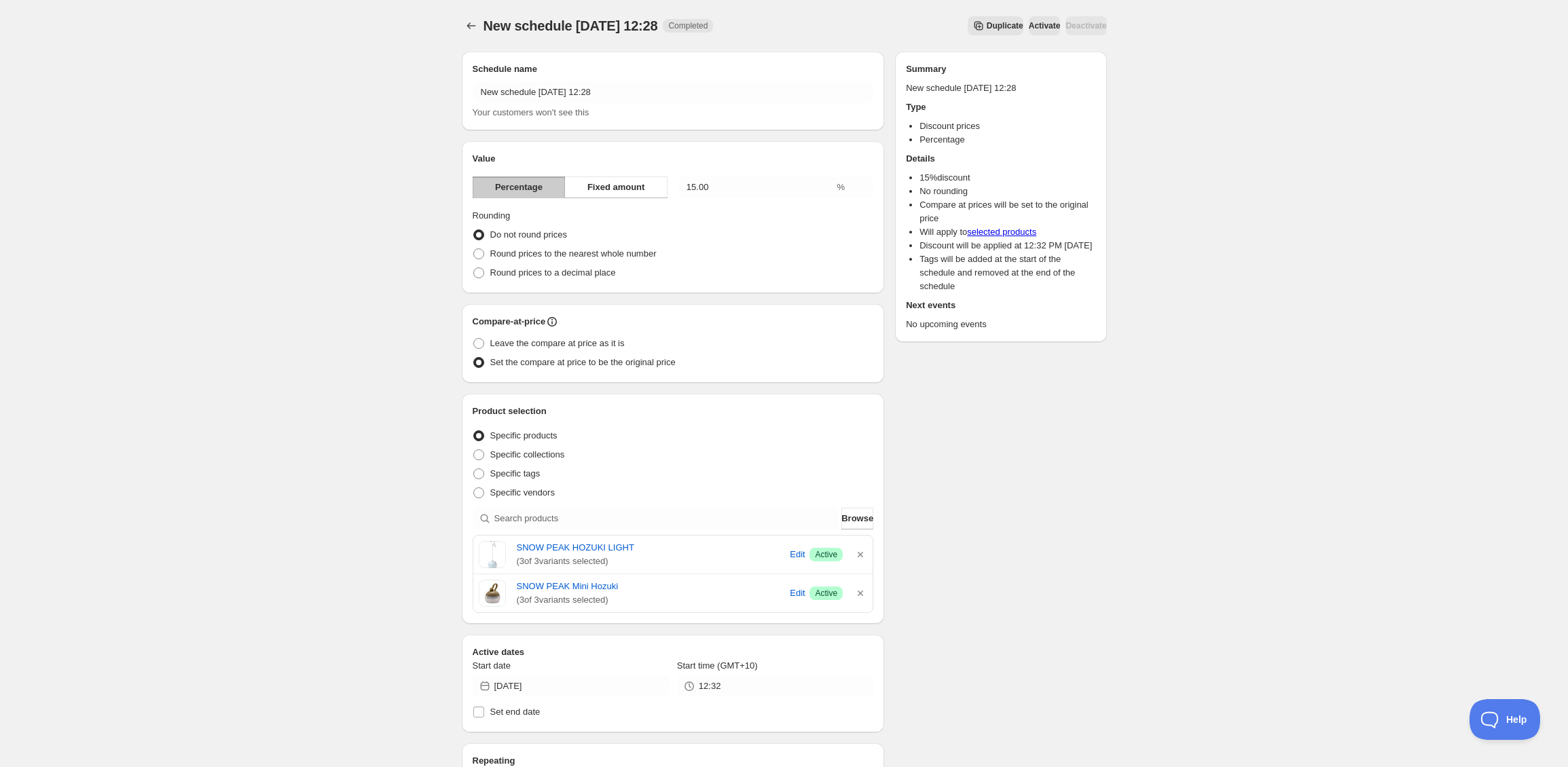
click at [1065, 27] on div "Deactivate" at bounding box center [1085, 25] width 41 height 19
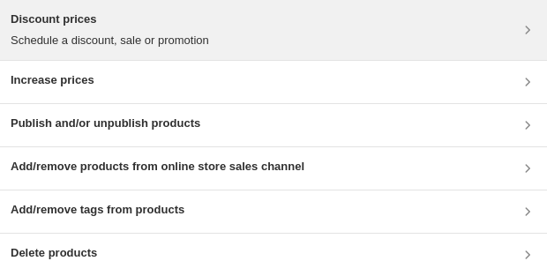
click at [197, 13] on h3 "Discount prices" at bounding box center [110, 20] width 198 height 18
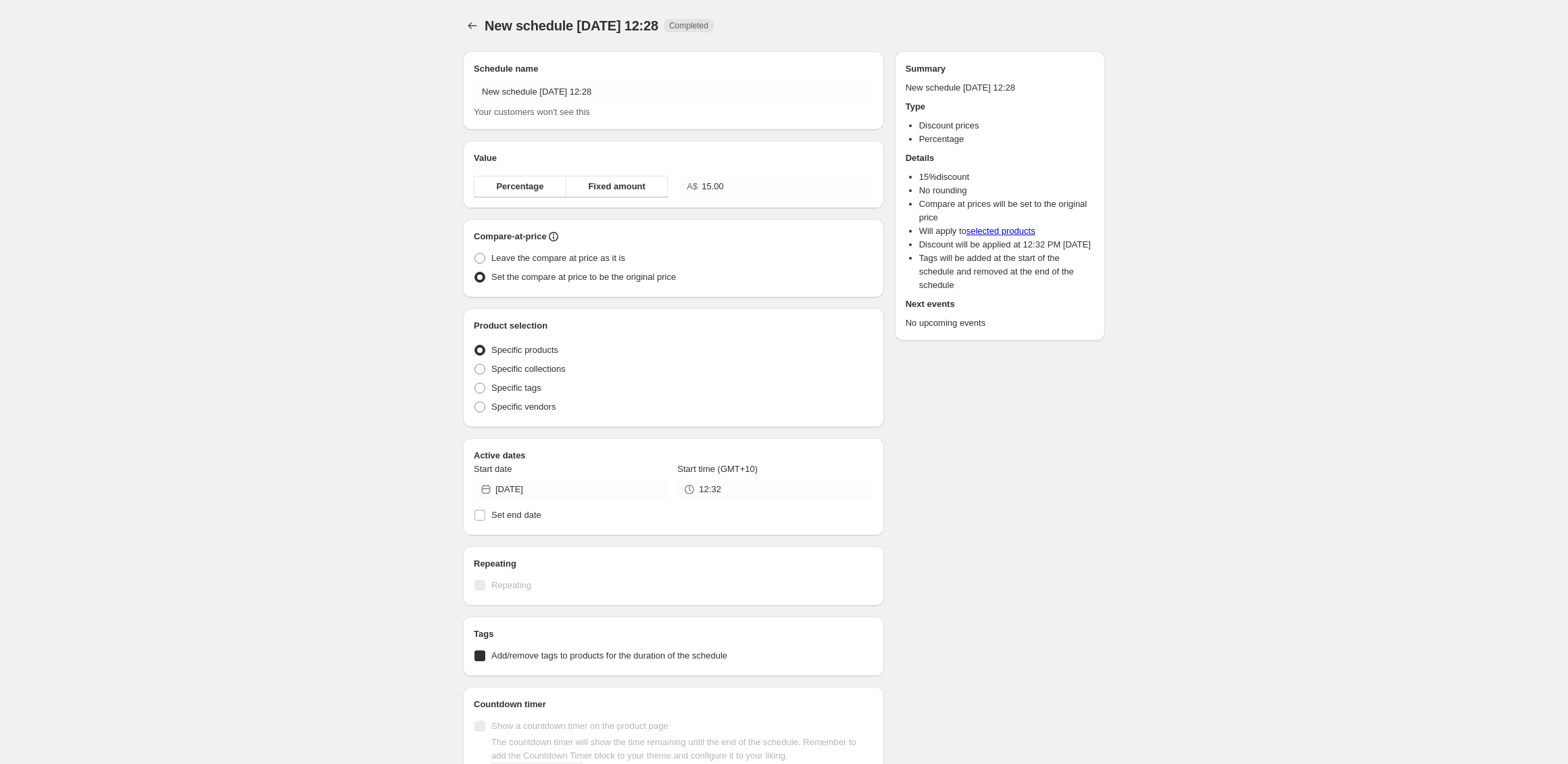
radio input "true"
checkbox input "true"
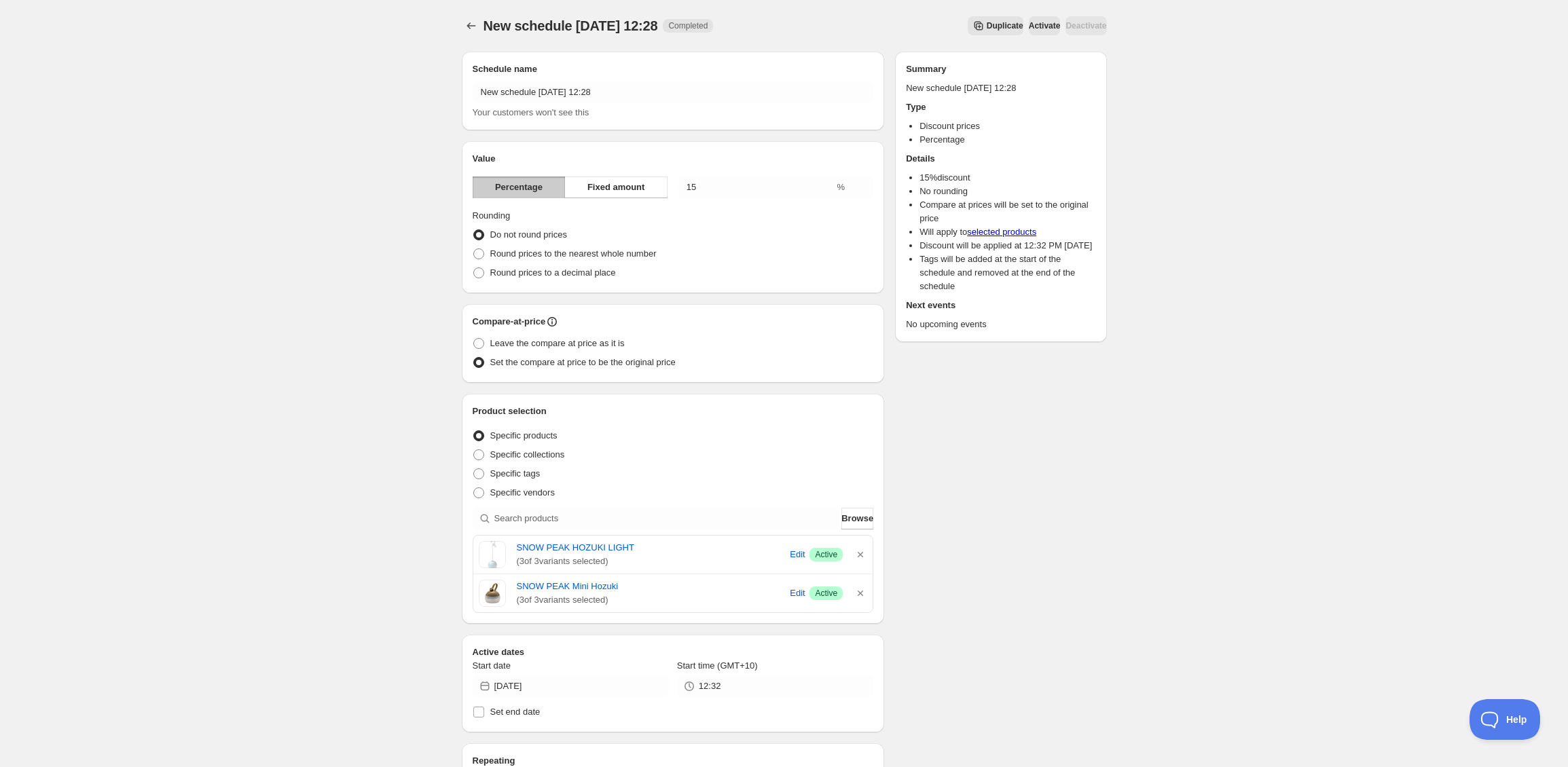
click at [1029, 26] on span "Activate" at bounding box center [1045, 25] width 32 height 11
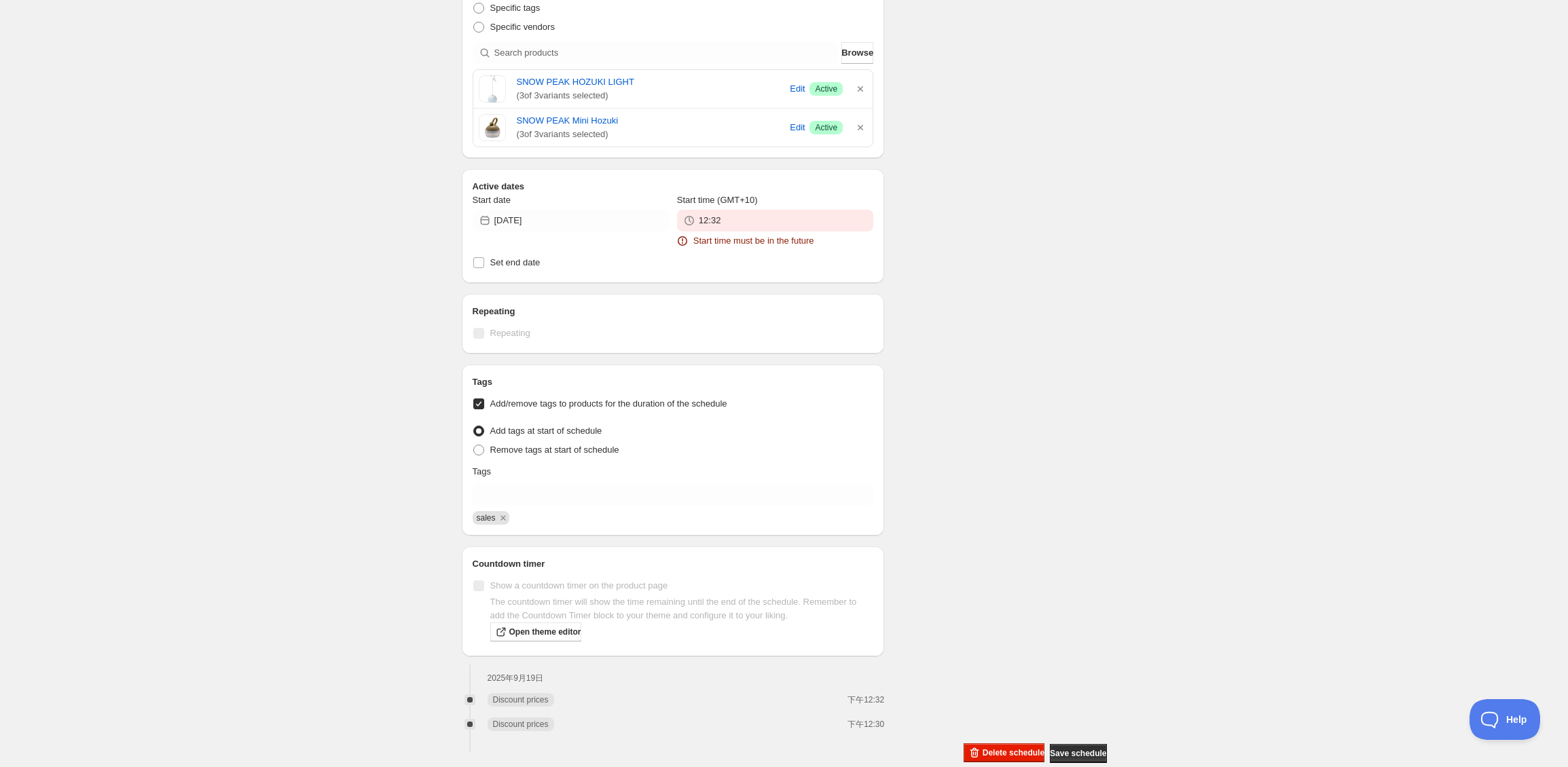
scroll to position [579, 0]
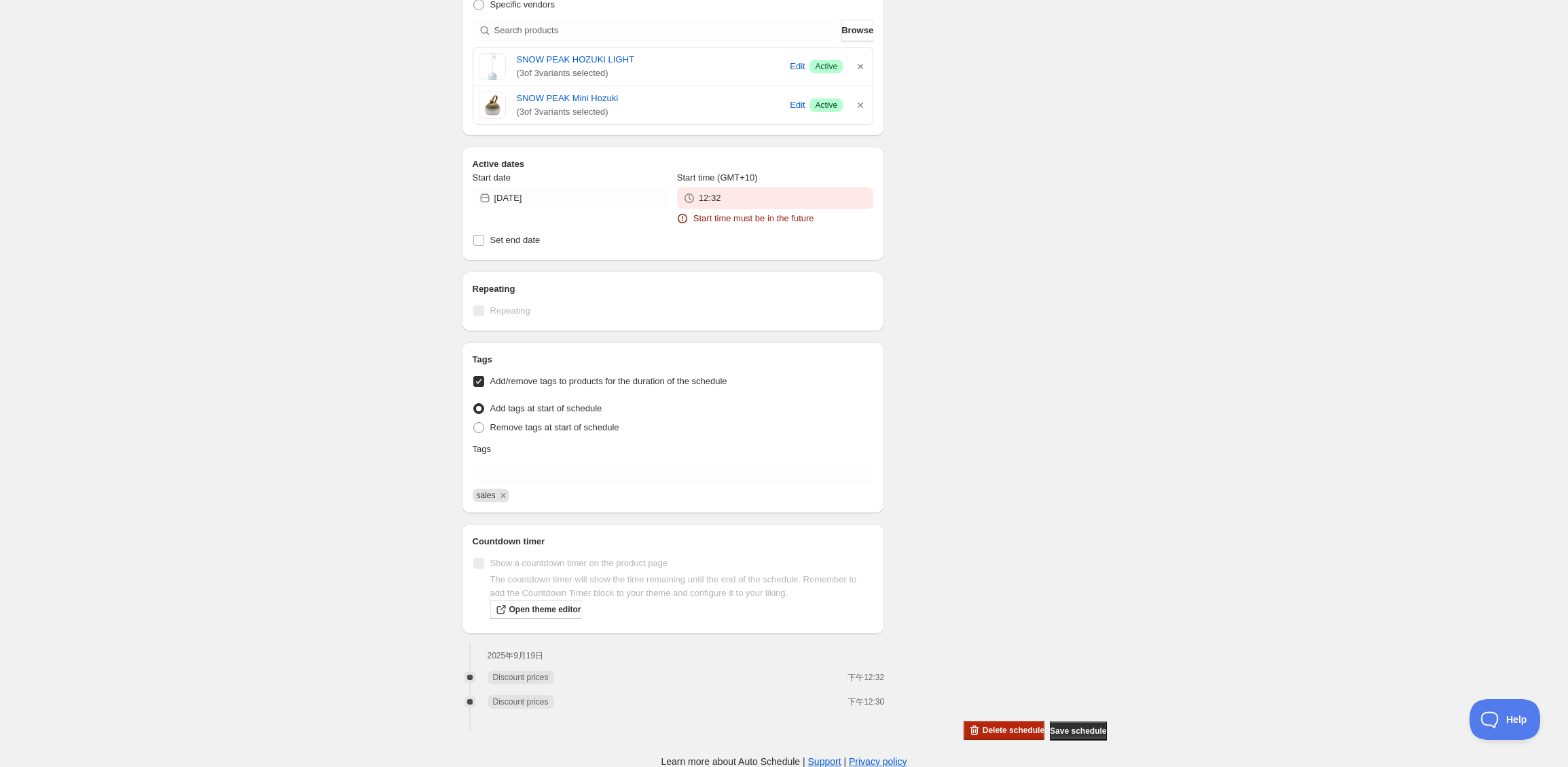
click at [991, 731] on span "Delete schedule" at bounding box center [1014, 730] width 62 height 11
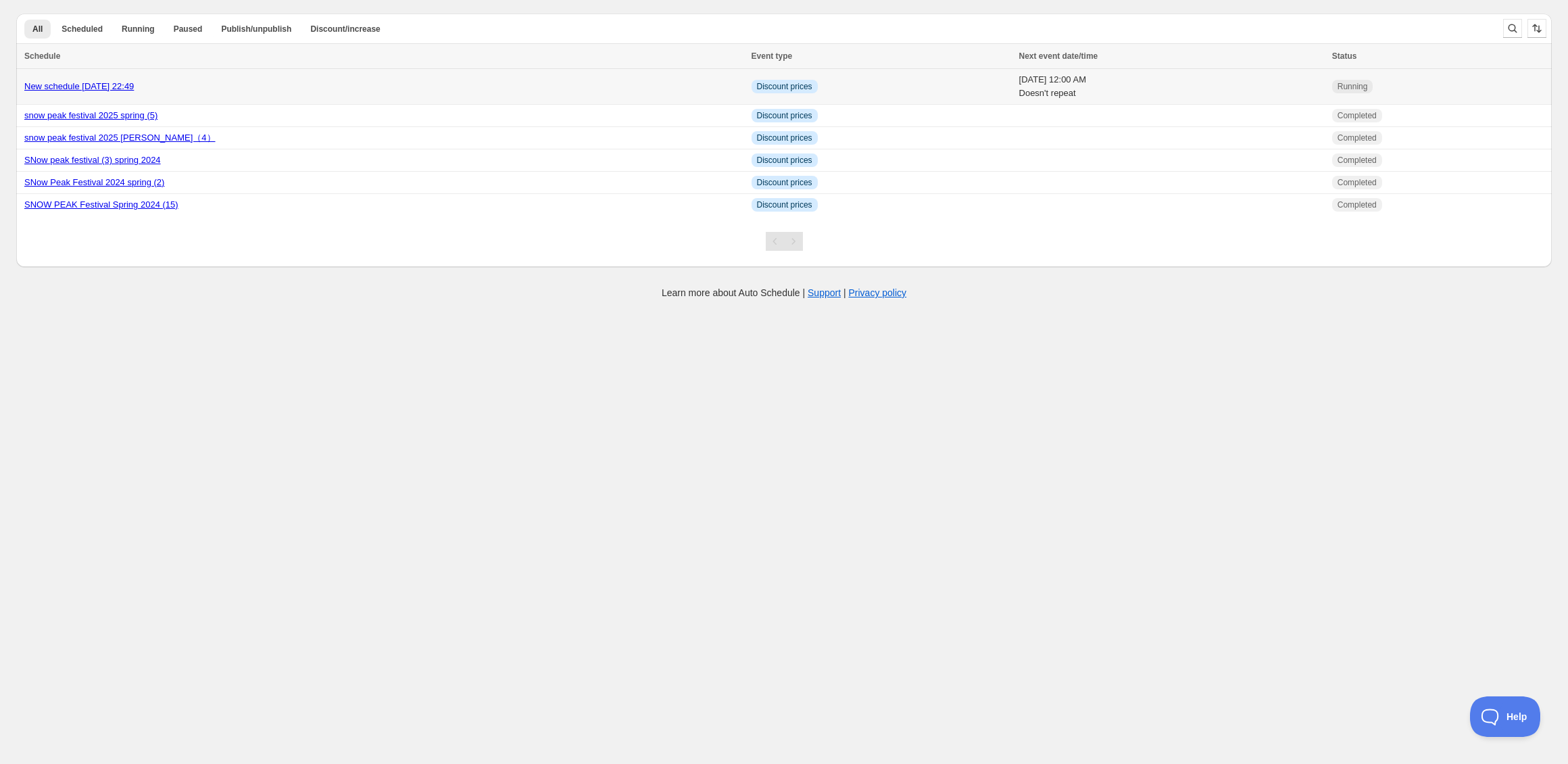
click at [261, 80] on div "New schedule [DATE] 22:49" at bounding box center [384, 87] width 719 height 14
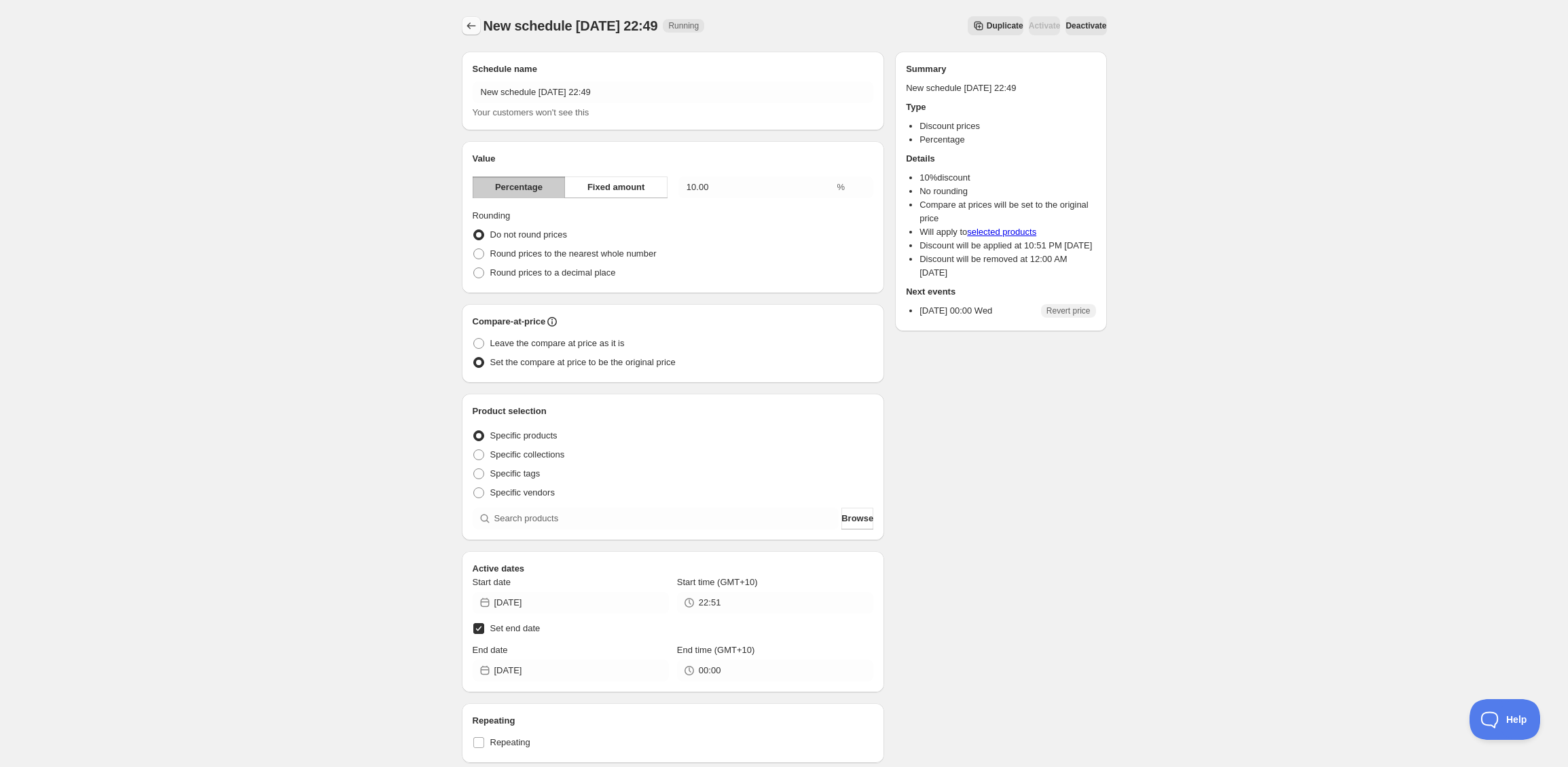
click at [472, 21] on icon "Schedules" at bounding box center [471, 26] width 14 height 14
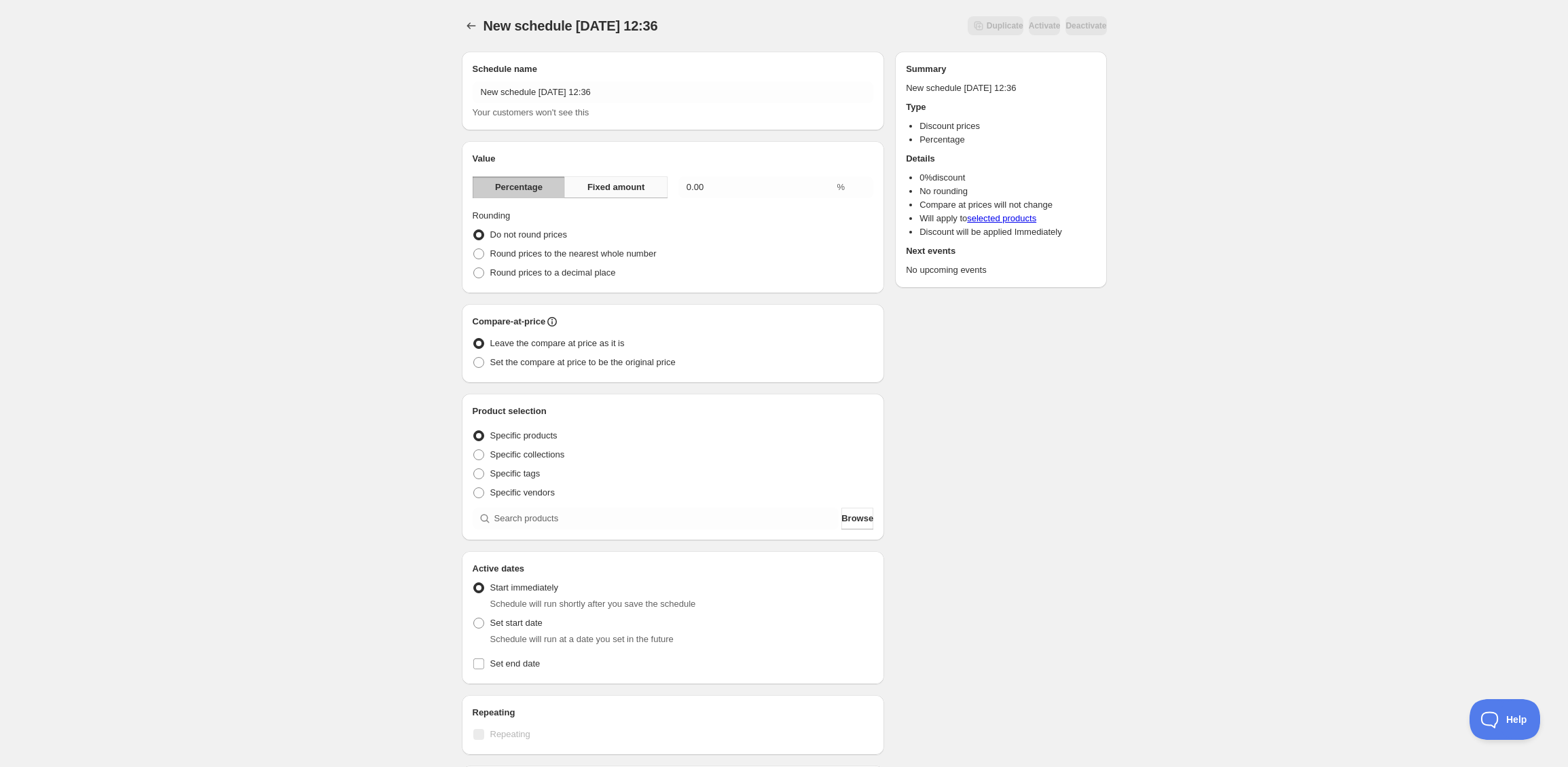
click at [608, 191] on span "Fixed amount" at bounding box center [616, 188] width 58 height 14
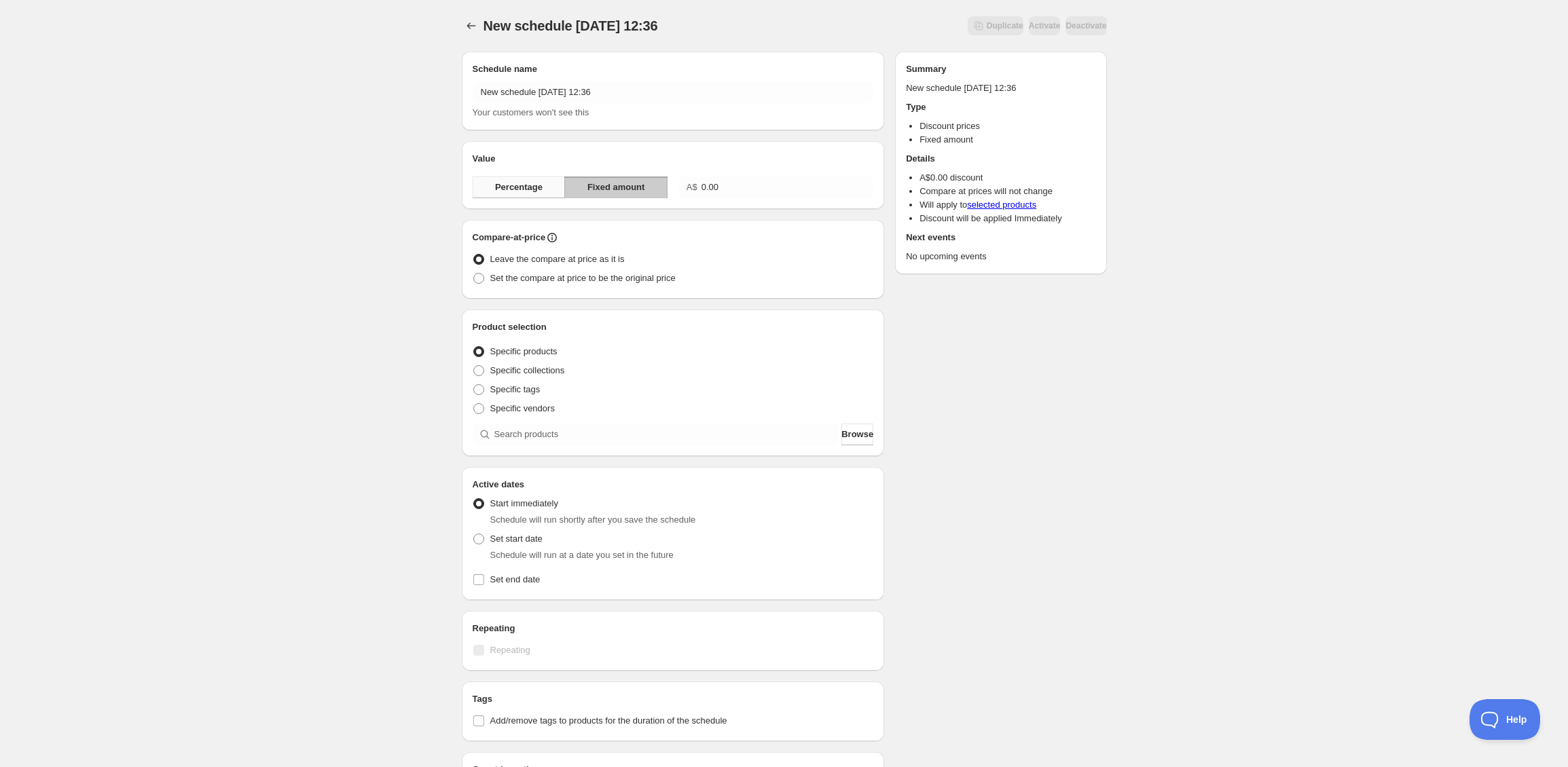
click at [530, 192] on span "Percentage" at bounding box center [519, 188] width 48 height 14
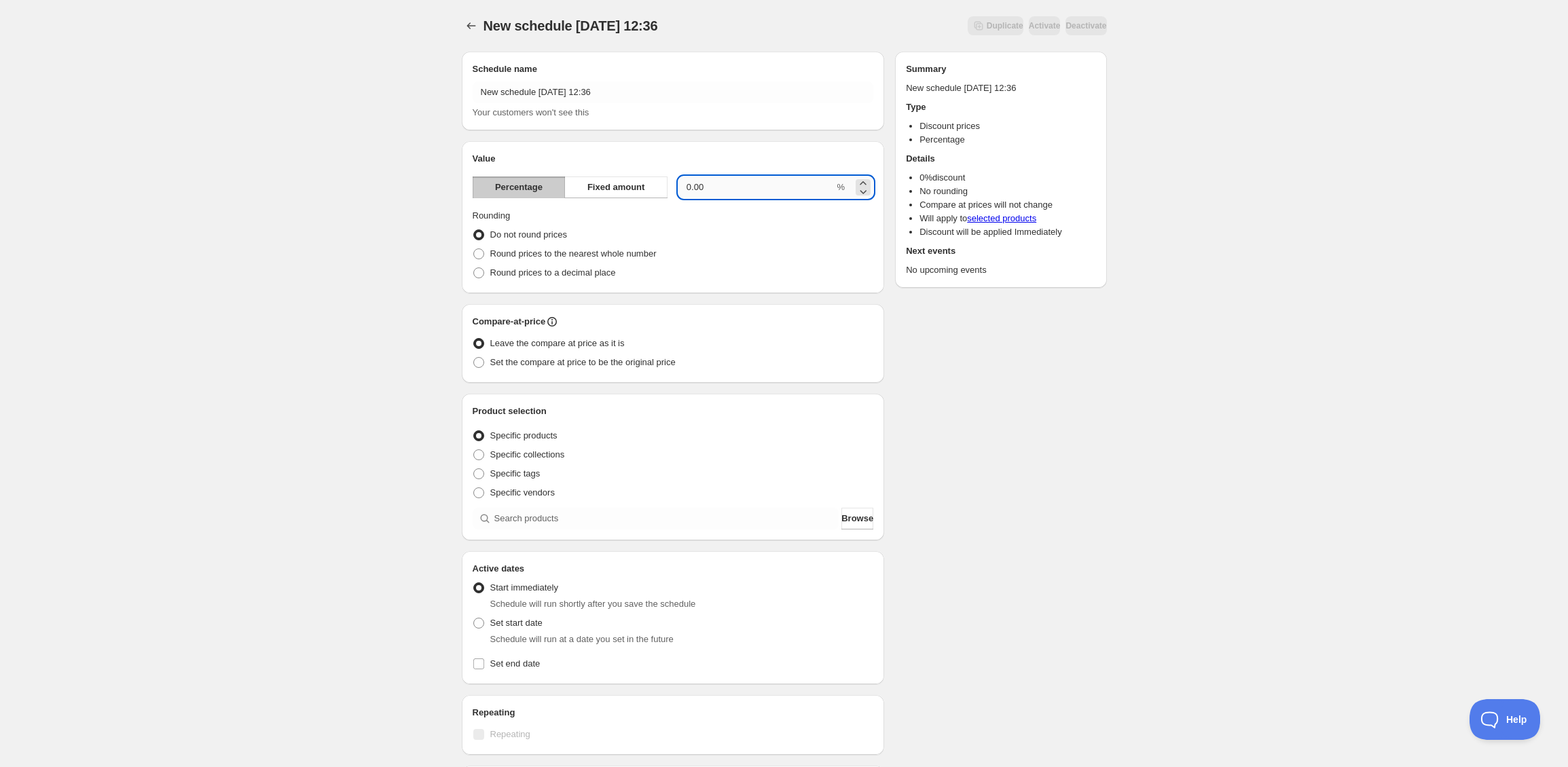
click at [741, 193] on input "0.00" at bounding box center [756, 187] width 156 height 22
drag, startPoint x: 740, startPoint y: 196, endPoint x: 490, endPoint y: 189, distance: 250.1
click at [486, 187] on div "Percentage Fixed amount 0.00 %" at bounding box center [673, 187] width 401 height 22
type input "15"
click at [564, 363] on span "Set the compare at price to be the original price" at bounding box center [583, 362] width 186 height 10
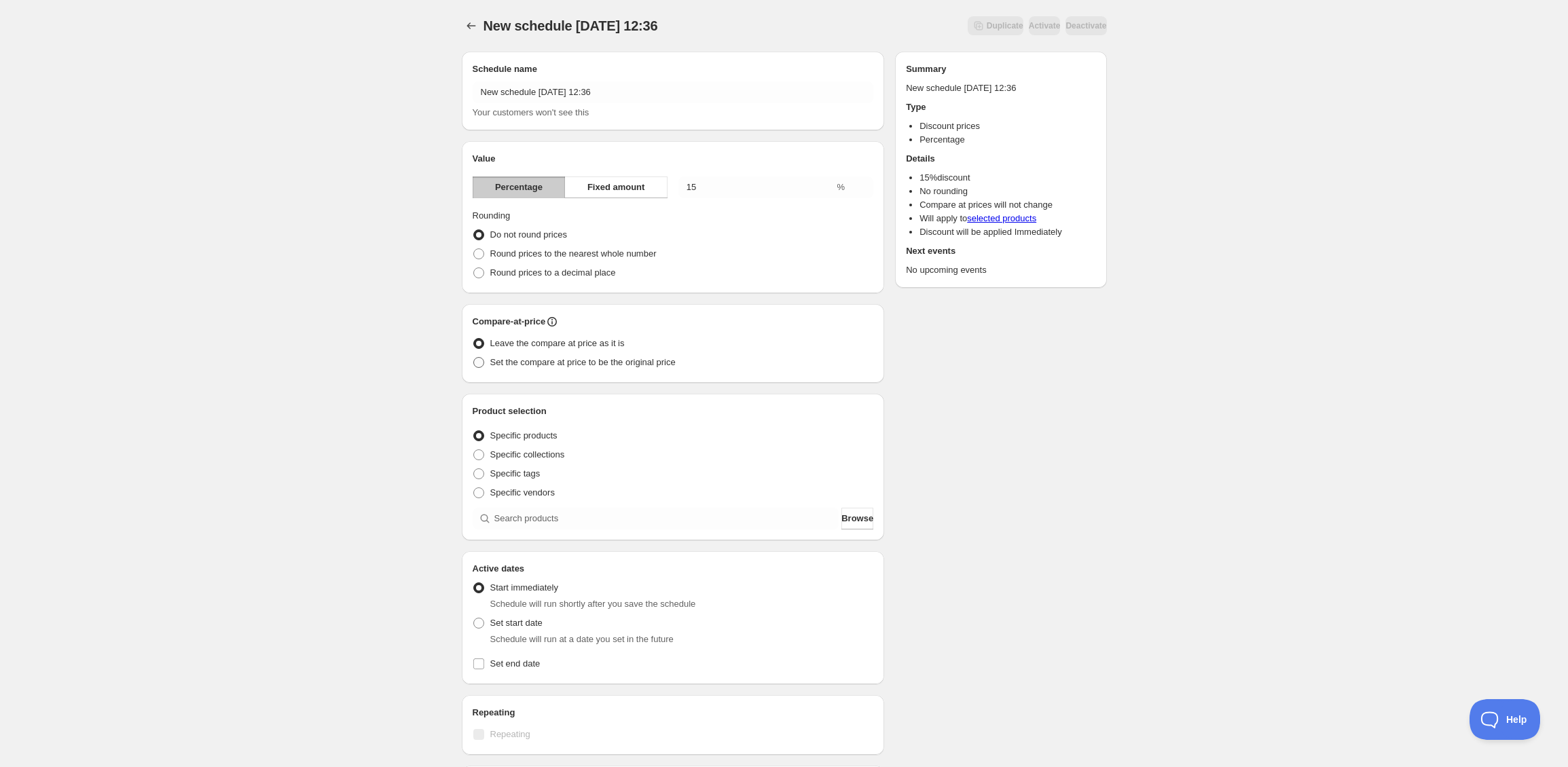
click at [474, 358] on input "Set the compare at price to be the original price" at bounding box center [473, 357] width 1 height 1
radio input "true"
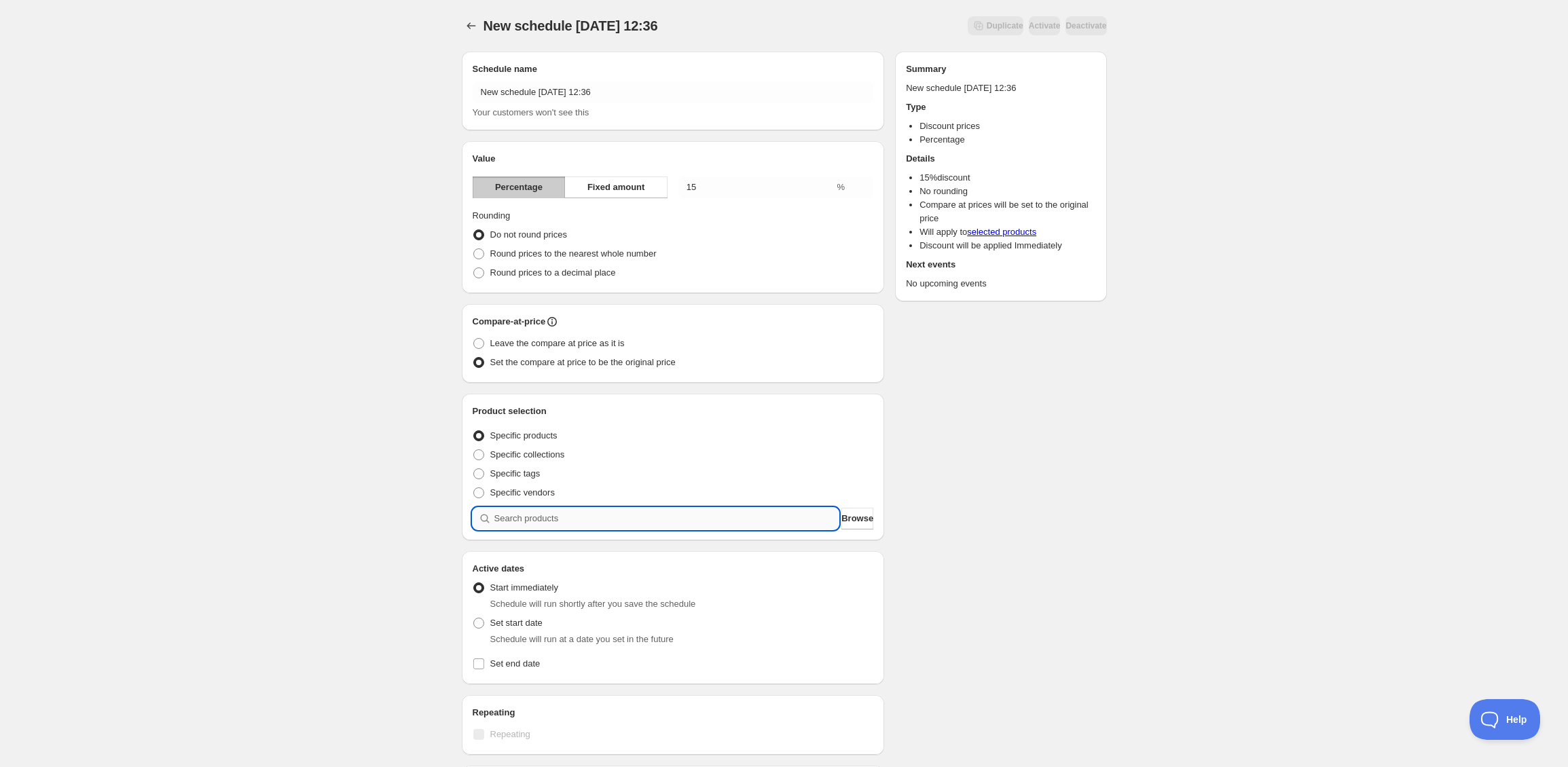
click at [576, 527] on input "search" at bounding box center [667, 519] width 345 height 22
type input "h"
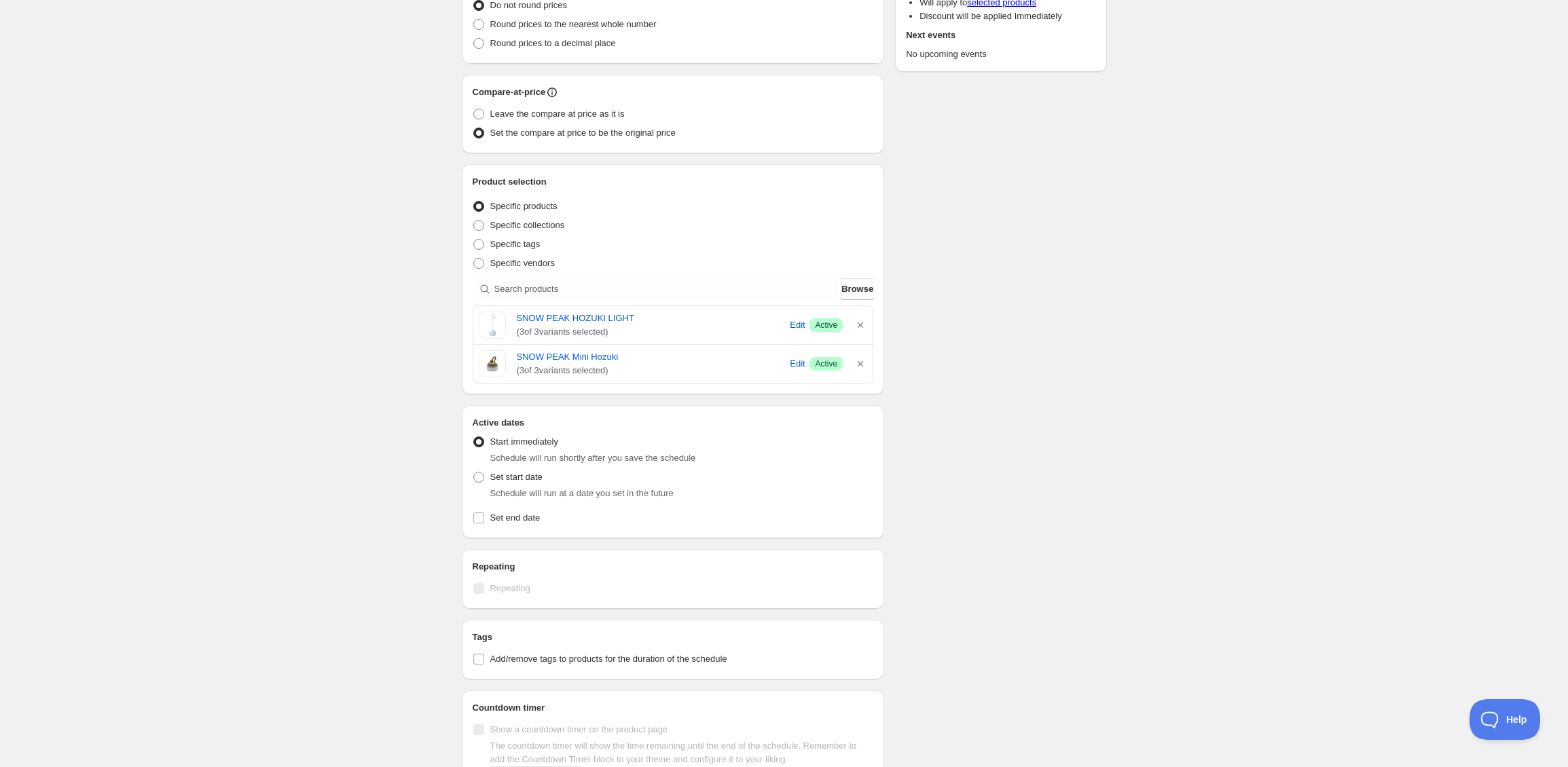
scroll to position [305, 0]
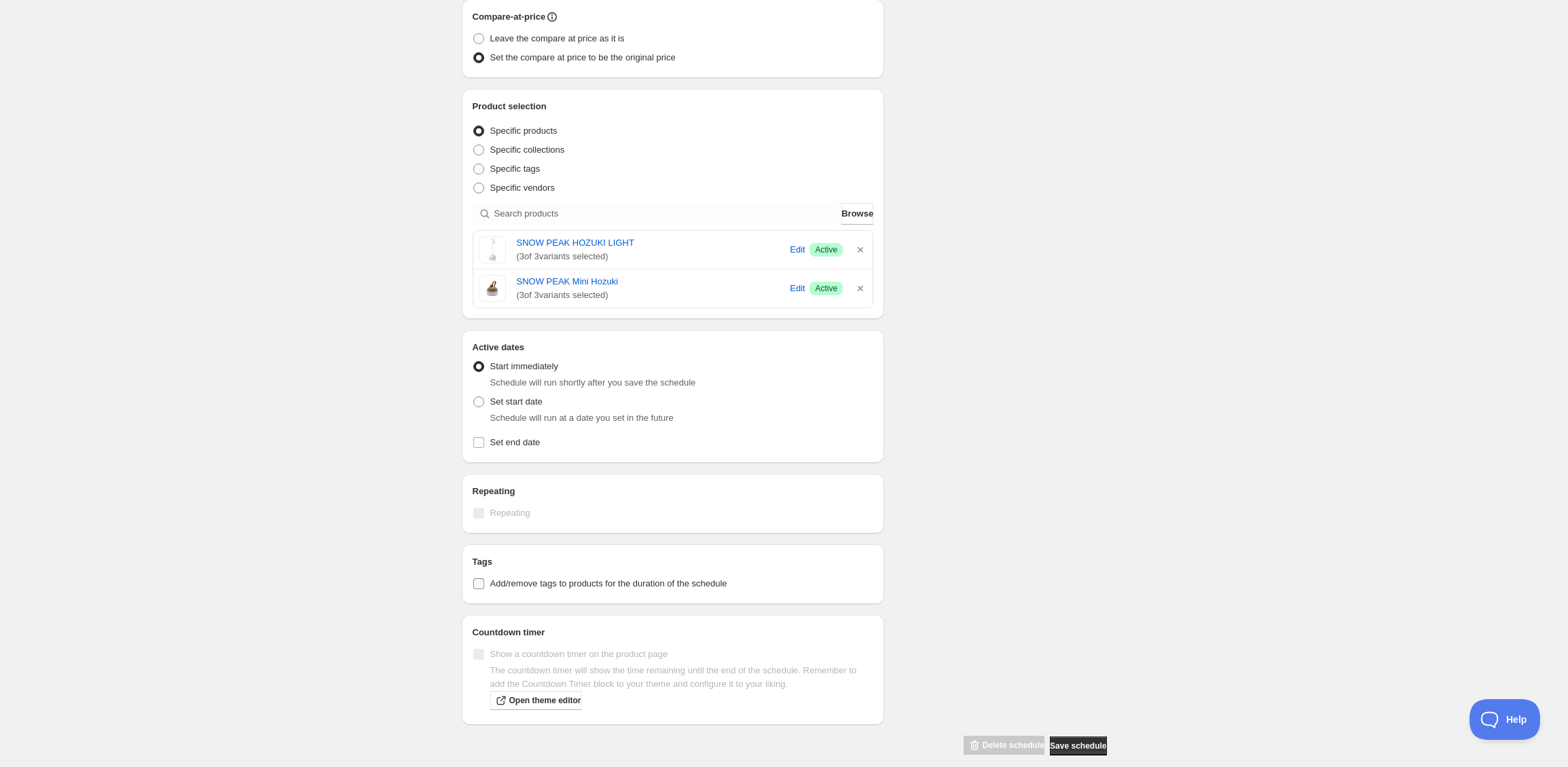
drag, startPoint x: 598, startPoint y: 585, endPoint x: 600, endPoint y: 591, distance: 6.3
click at [598, 585] on span "Add/remove tags to products for the duration of the schedule" at bounding box center [609, 583] width 237 height 10
click at [484, 585] on input "Add/remove tags to products for the duration of the schedule" at bounding box center [479, 584] width 11 height 11
checkbox input "true"
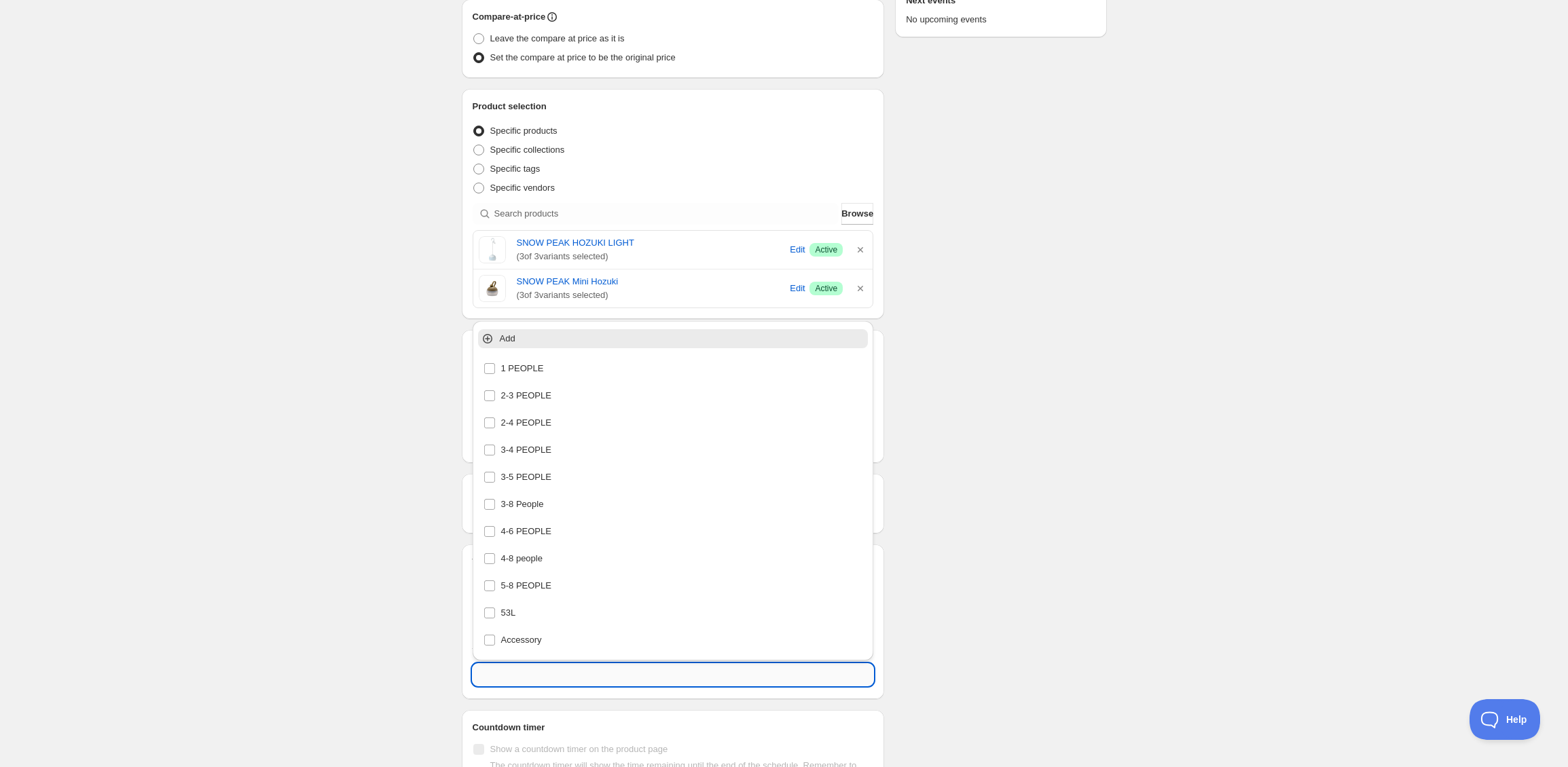
click at [606, 665] on input "text" at bounding box center [673, 675] width 401 height 22
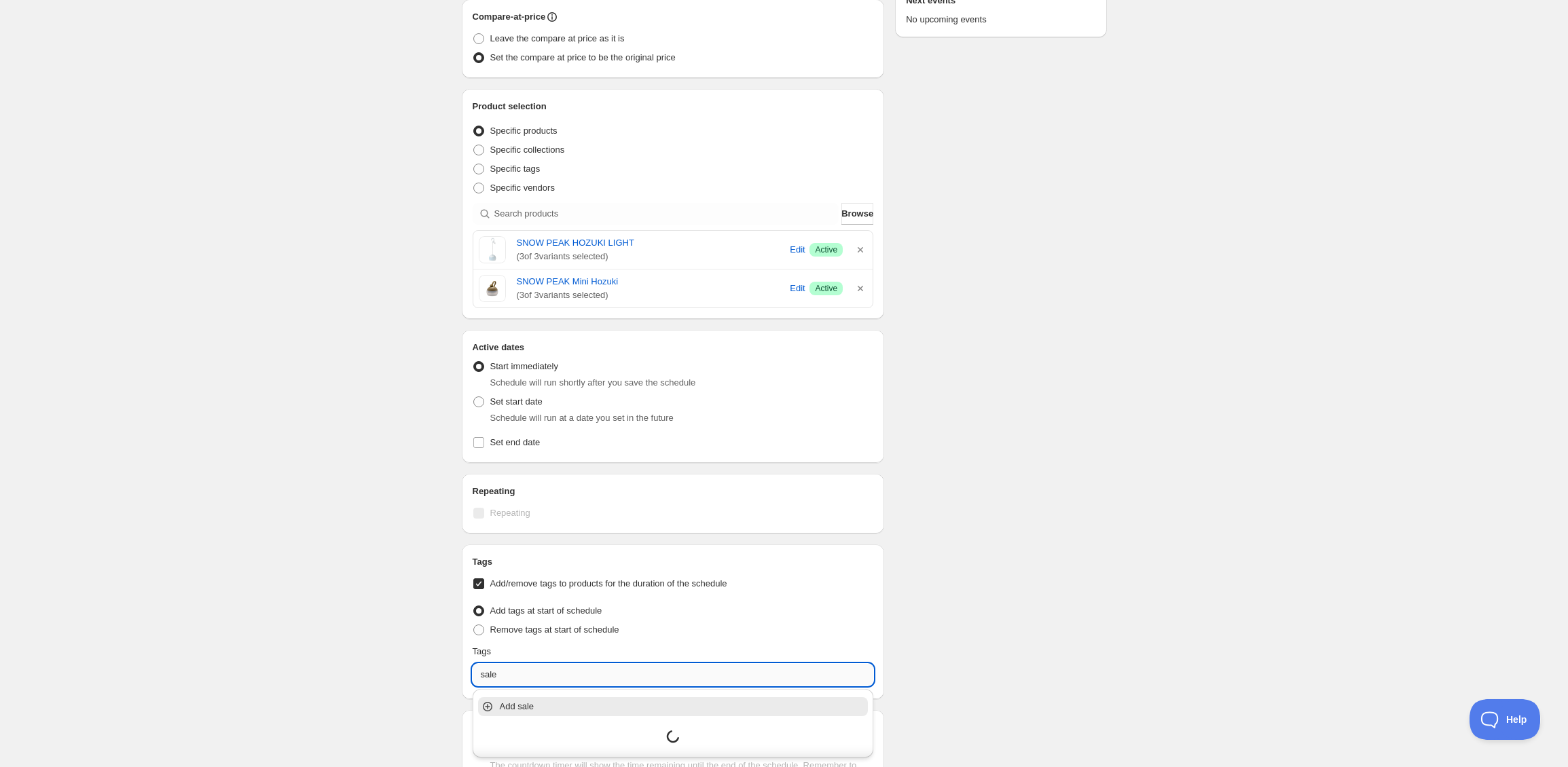
type input "sales"
click at [600, 741] on div "sales" at bounding box center [673, 736] width 379 height 19
checkbox input "true"
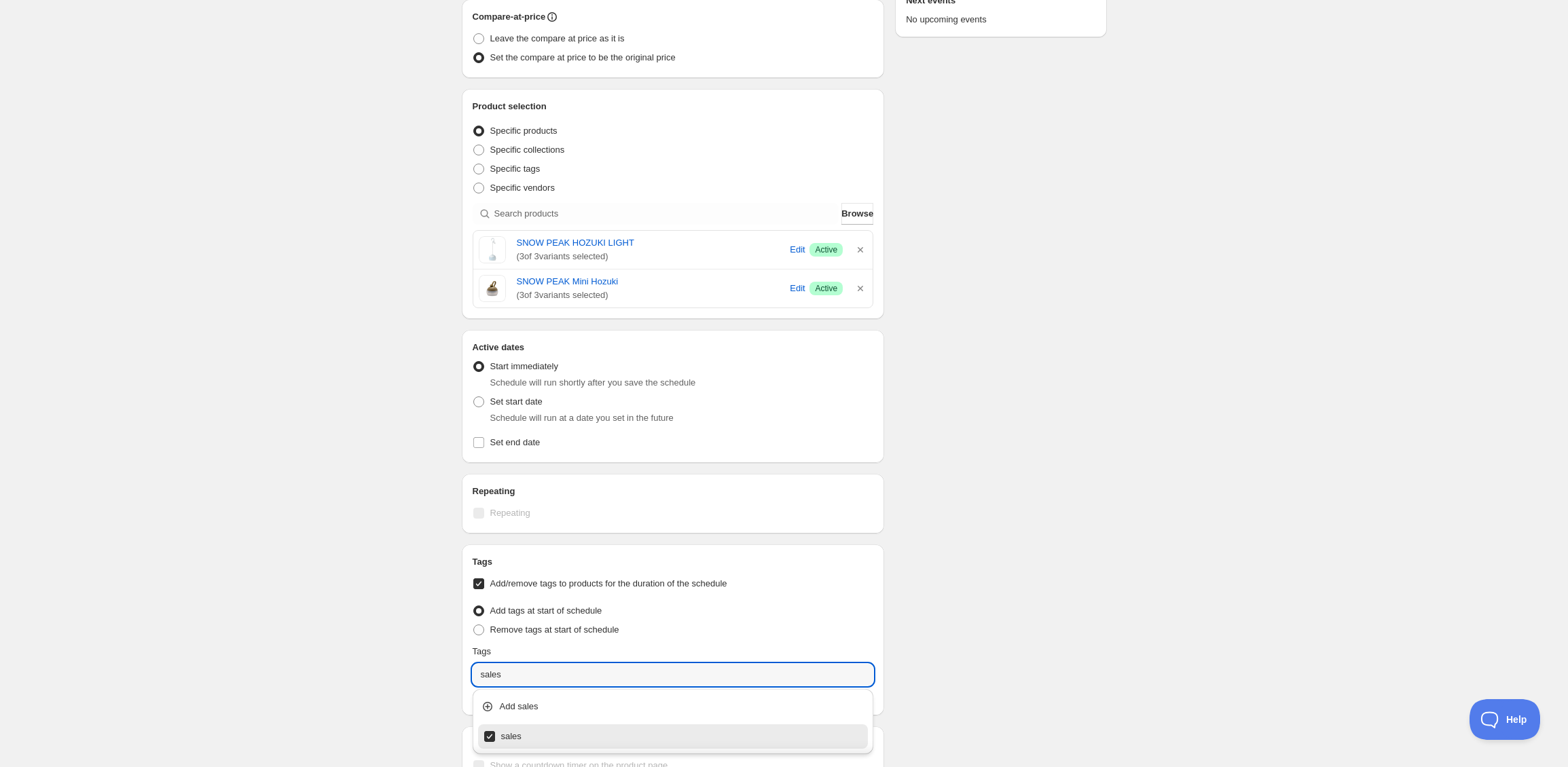
type input "sales"
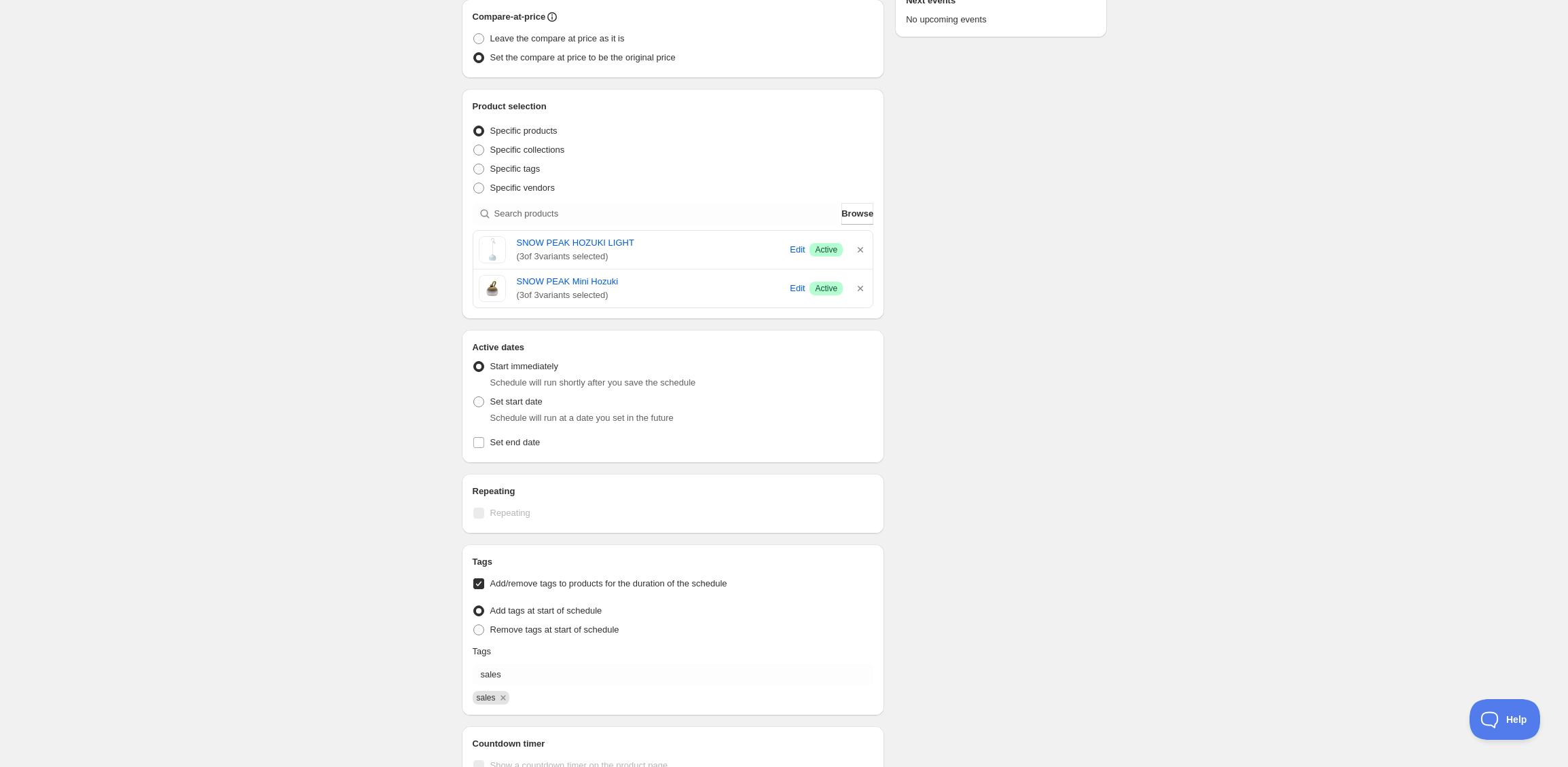
drag, startPoint x: 1087, startPoint y: 635, endPoint x: 1075, endPoint y: 635, distance: 12.0
click at [1086, 635] on div "Schedule name New schedule [DATE] 12:36 Your customers won't see this Value Per…" at bounding box center [779, 302] width 656 height 1132
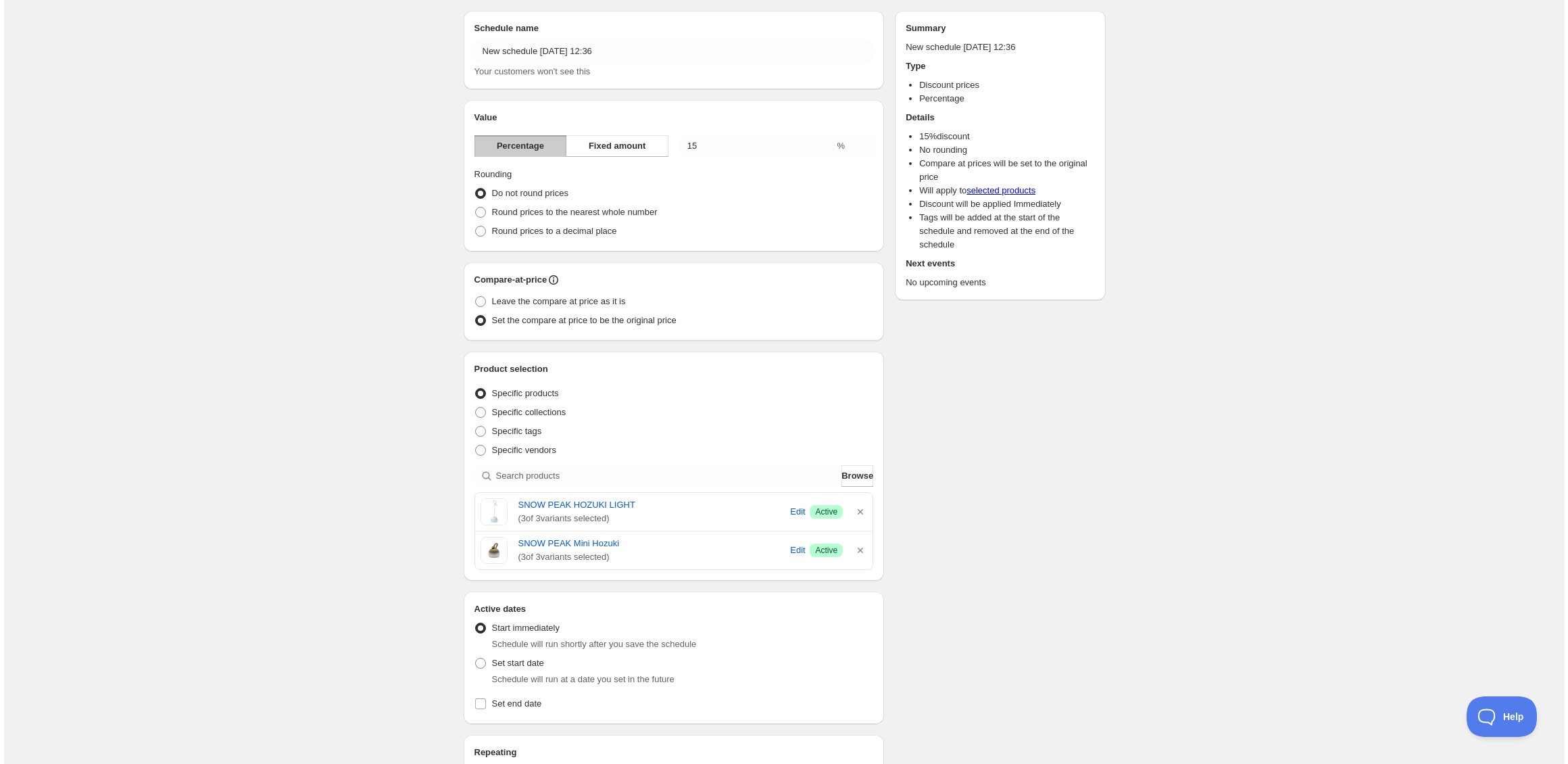
scroll to position [0, 0]
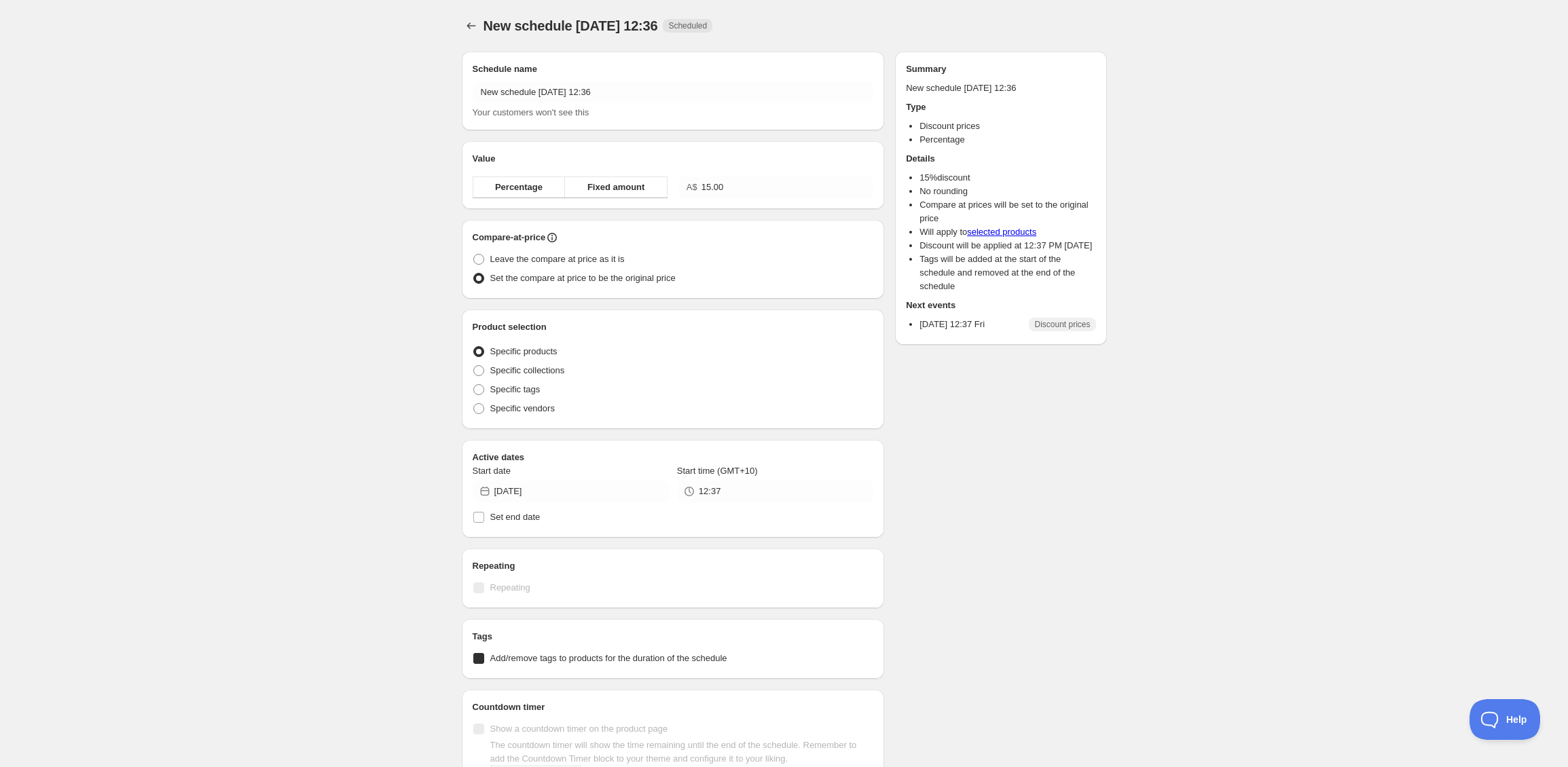
radio input "true"
checkbox input "true"
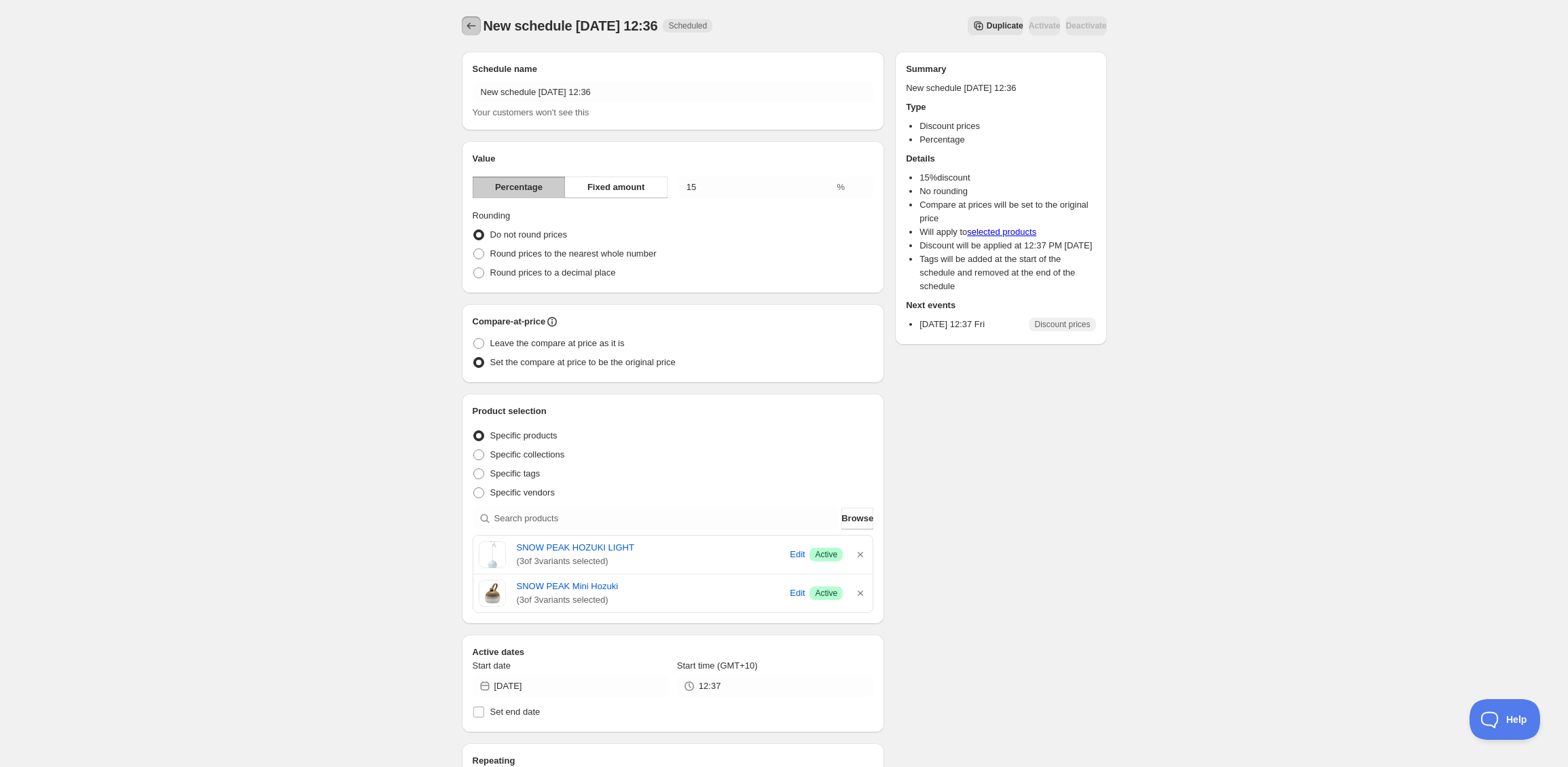
click at [473, 25] on icon "Schedules" at bounding box center [471, 26] width 14 height 14
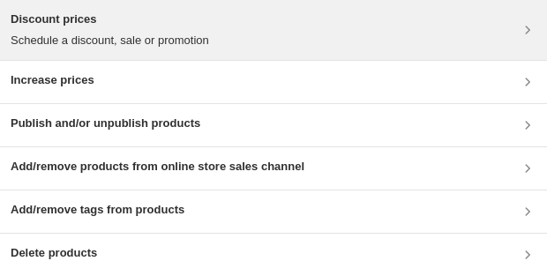
click at [236, 41] on div "Discount prices Schedule a discount, sale or promotion" at bounding box center [274, 30] width 526 height 39
